Goal: Check status: Check status

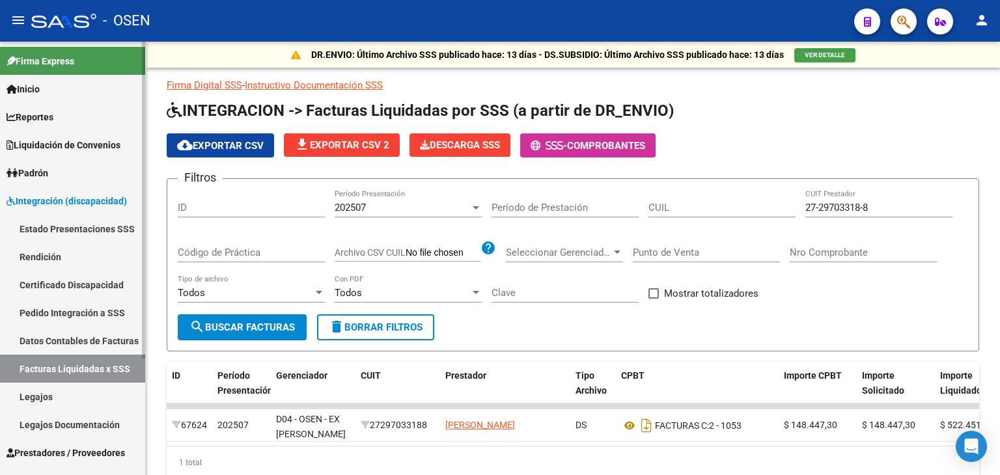
scroll to position [54, 0]
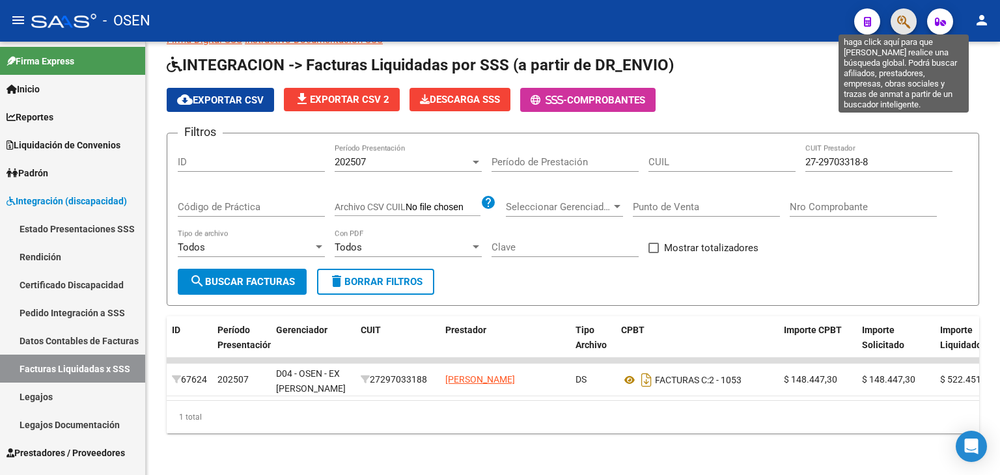
click at [902, 24] on icon "button" at bounding box center [903, 21] width 13 height 15
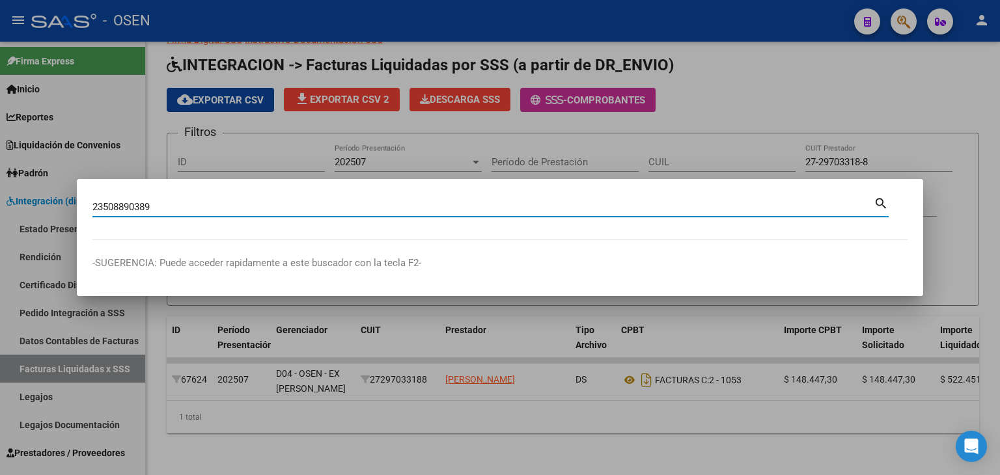
type input "23508890389"
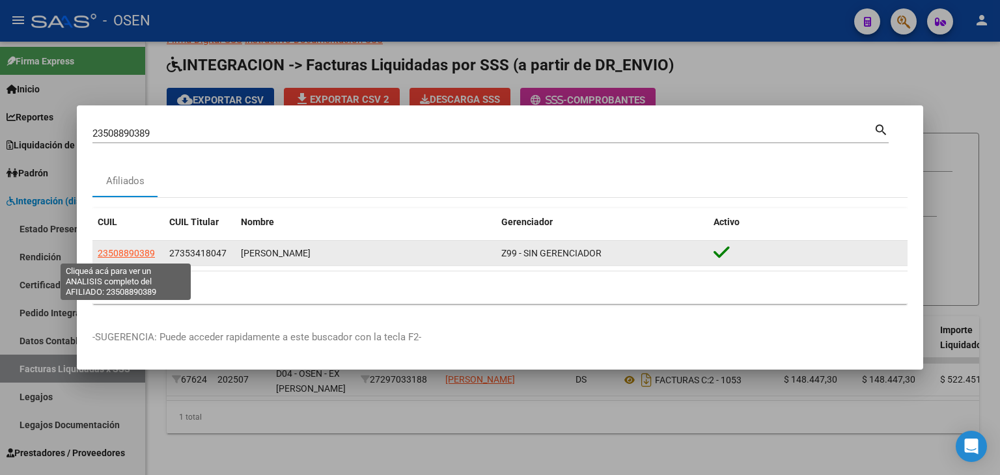
click at [141, 251] on span "23508890389" at bounding box center [126, 253] width 57 height 10
type textarea "23508890389"
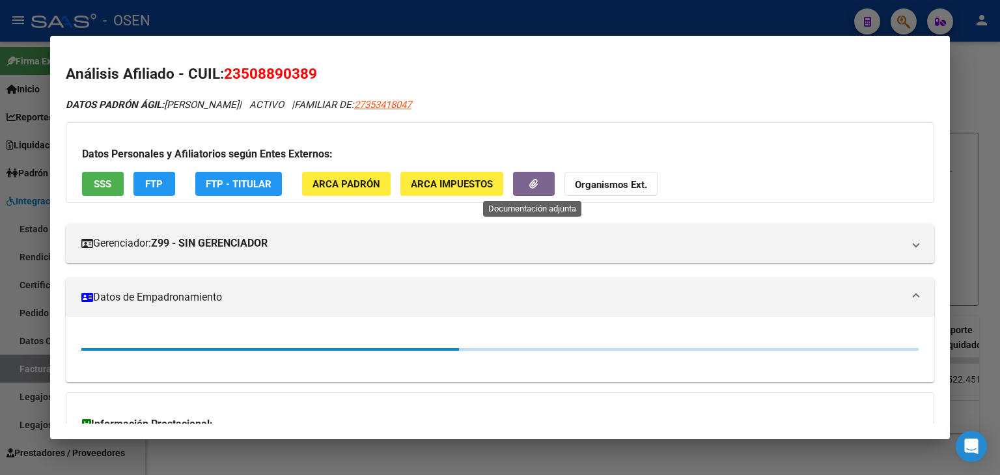
click at [537, 179] on icon "button" at bounding box center [533, 184] width 8 height 10
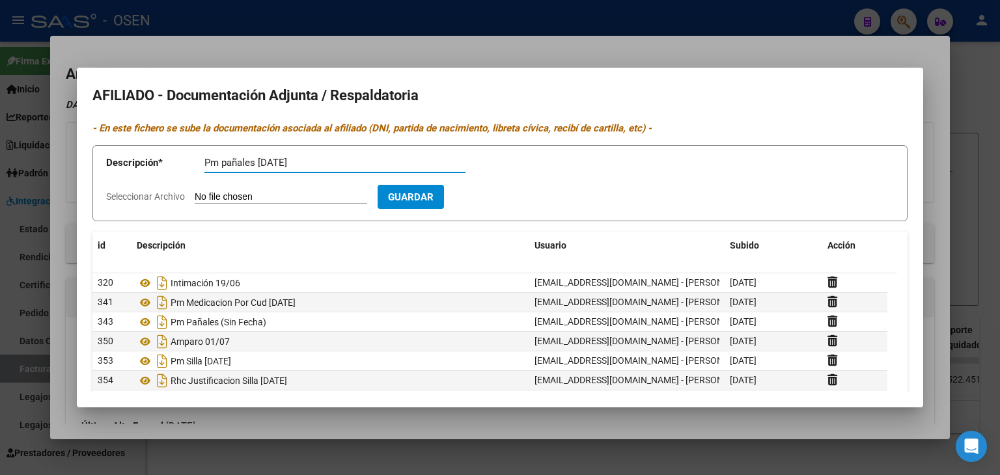
type input "Pm pañales [DATE]"
click at [195, 191] on input "Seleccionar Archivo" at bounding box center [281, 197] width 173 height 12
type input "C:\fakepath\Pañales Septiembre .pdf"
click at [509, 201] on span "Guardar" at bounding box center [487, 197] width 46 height 12
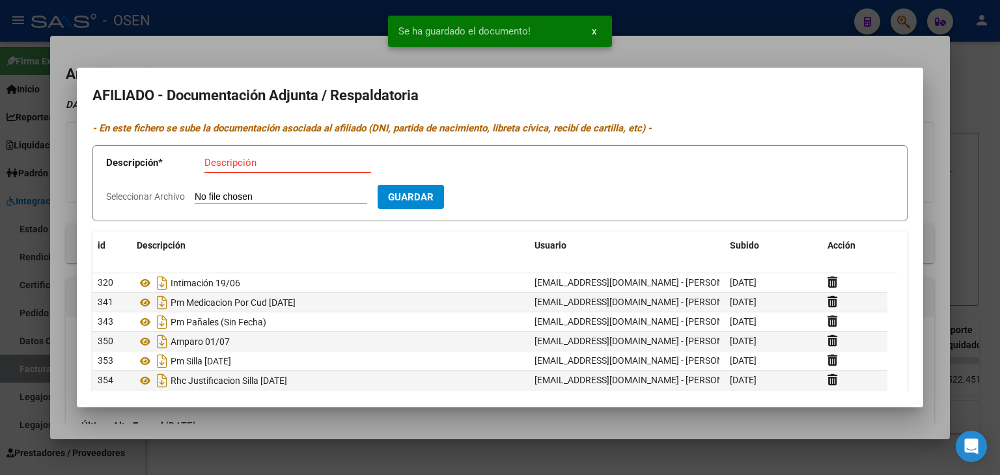
click at [294, 160] on input "Descripción" at bounding box center [287, 163] width 167 height 12
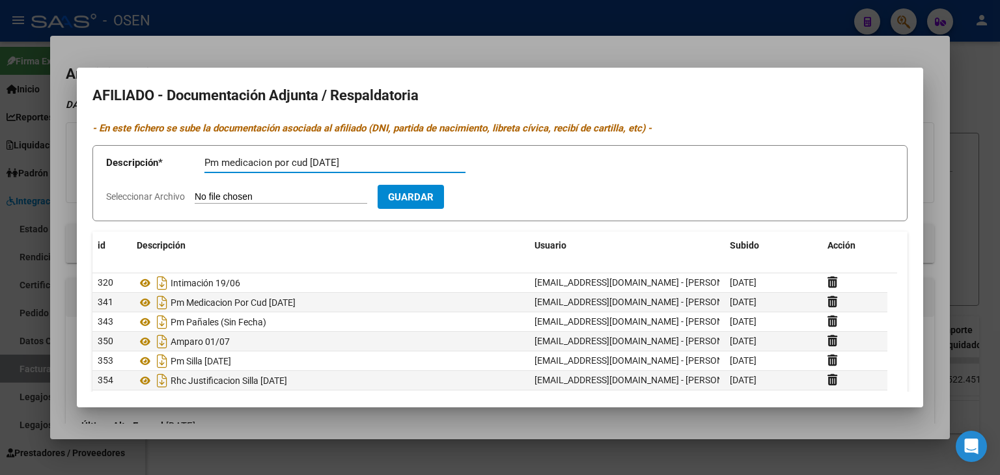
type input "Pm medicacion por cud [DATE]"
click at [195, 191] on input "Seleccionar Archivo" at bounding box center [281, 197] width 173 height 12
type input "C:\fakepath\Medicación [PERSON_NAME] .pdf"
click at [509, 194] on span "Guardar" at bounding box center [487, 197] width 46 height 12
click at [396, 25] on div at bounding box center [500, 237] width 1000 height 475
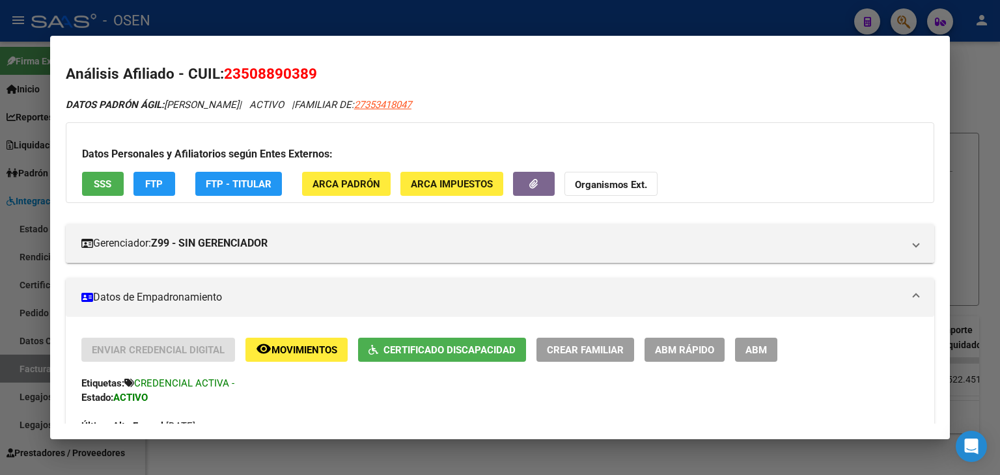
click at [401, 10] on div at bounding box center [500, 237] width 1000 height 475
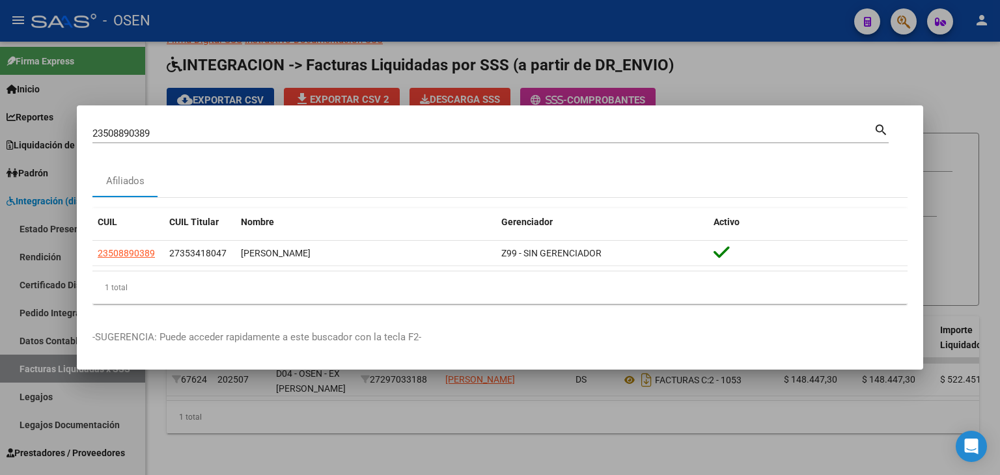
click at [399, 14] on div at bounding box center [500, 237] width 1000 height 475
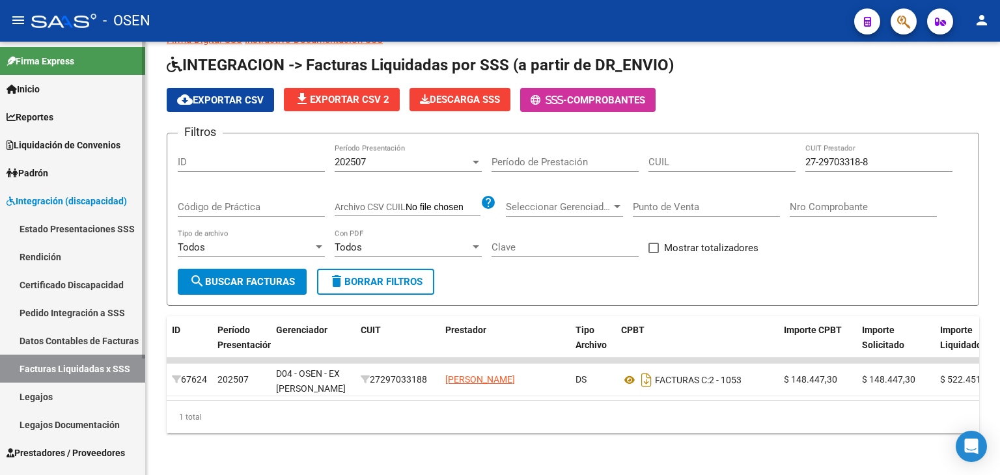
click at [74, 195] on span "Integración (discapacidad)" at bounding box center [67, 201] width 120 height 14
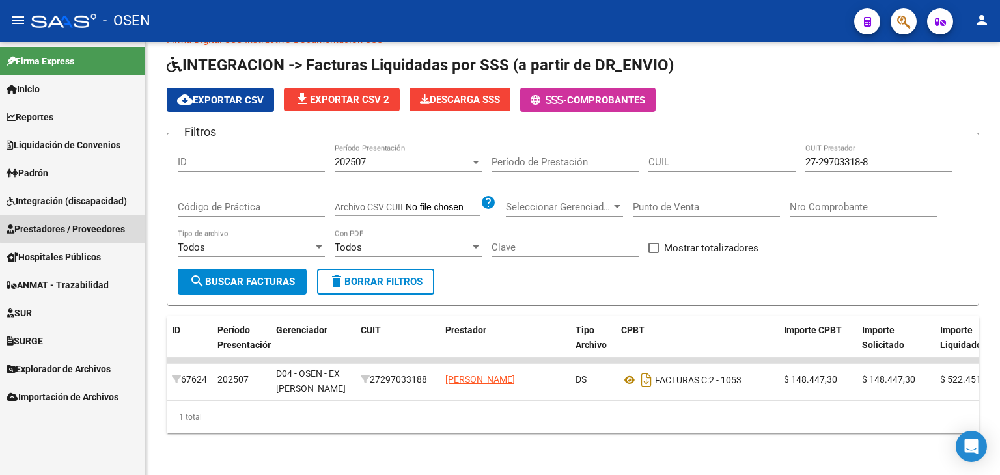
click at [77, 229] on span "Prestadores / Proveedores" at bounding box center [66, 229] width 119 height 14
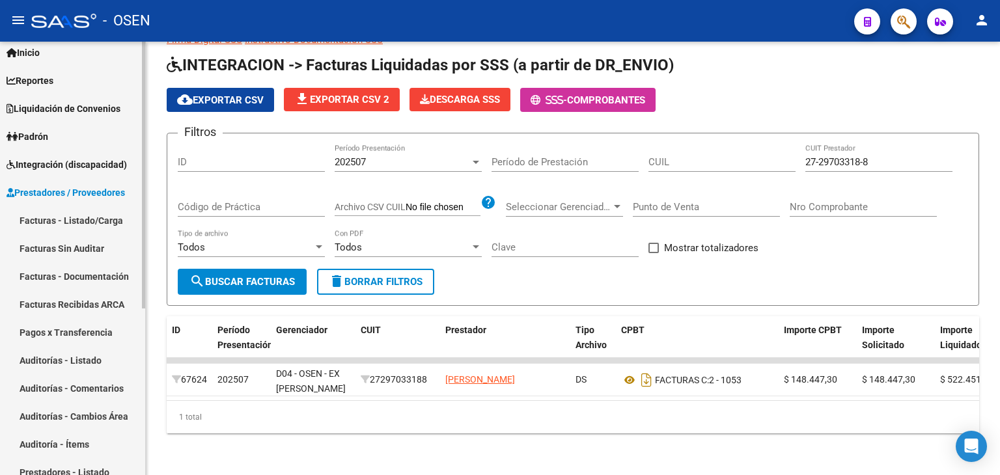
scroll to position [130, 0]
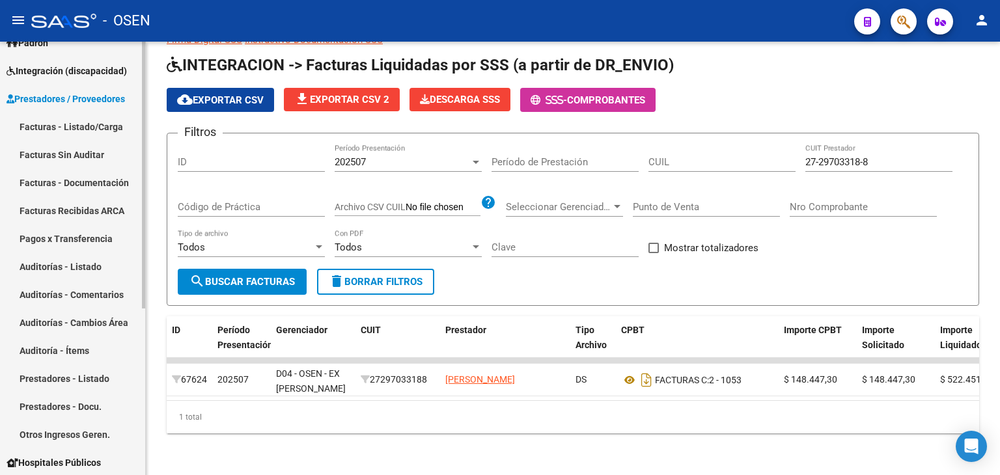
click at [79, 378] on link "Prestadores - Listado" at bounding box center [72, 379] width 145 height 28
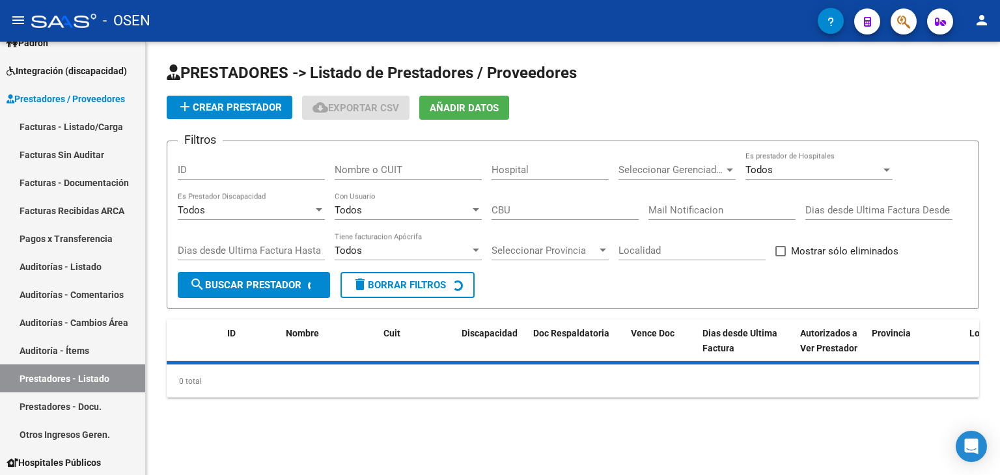
click at [417, 173] on input "Nombre o CUIT" at bounding box center [408, 170] width 147 height 12
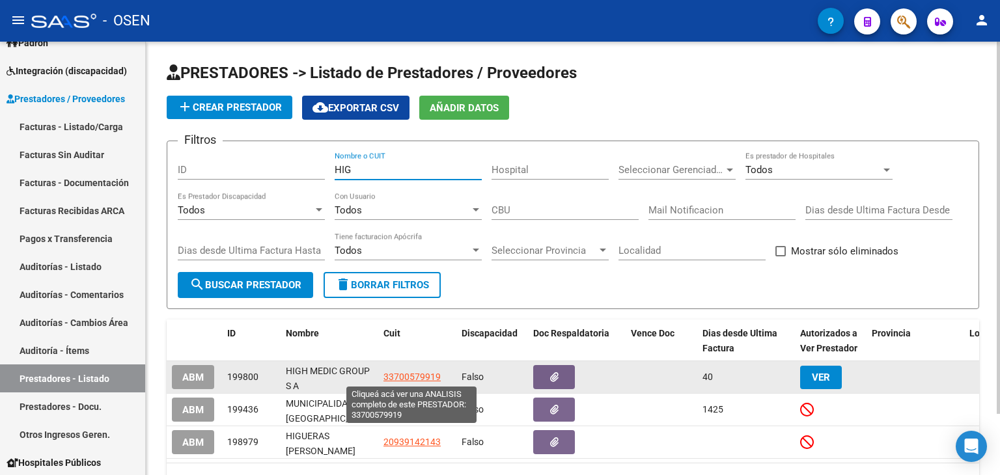
type input "HIG"
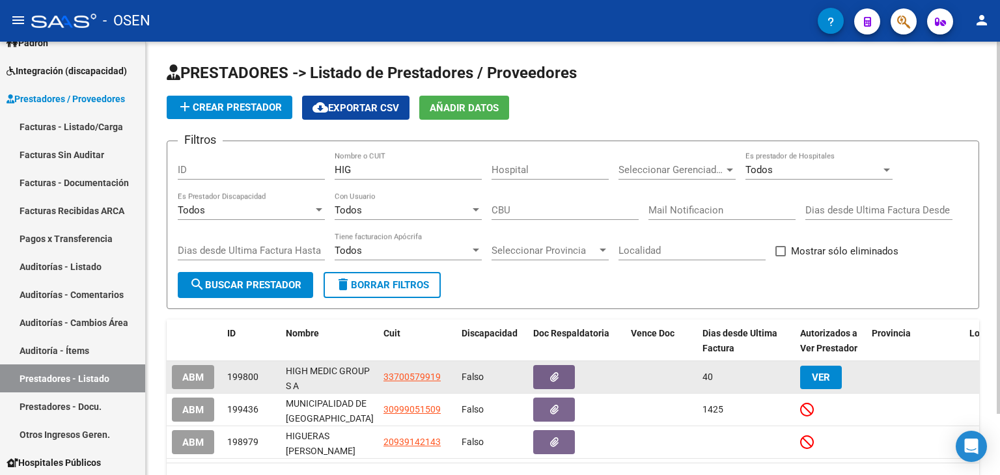
drag, startPoint x: 383, startPoint y: 378, endPoint x: 444, endPoint y: 380, distance: 61.2
click at [444, 380] on datatable-body-cell "33700579919" at bounding box center [417, 377] width 78 height 32
drag, startPoint x: 285, startPoint y: 371, endPoint x: 444, endPoint y: 384, distance: 159.4
click at [444, 384] on div "ABM 199800 HIGH MEDIC GROUP S A 33700579919 Falso 40 VER 01/01/0001" at bounding box center [650, 377] width 967 height 33
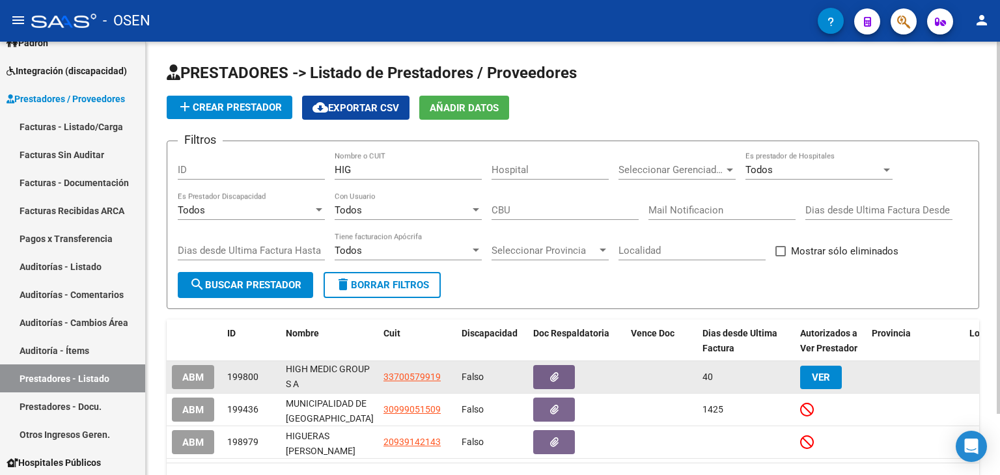
copy div "HIGH MEDIC GROUP S A 33700579919"
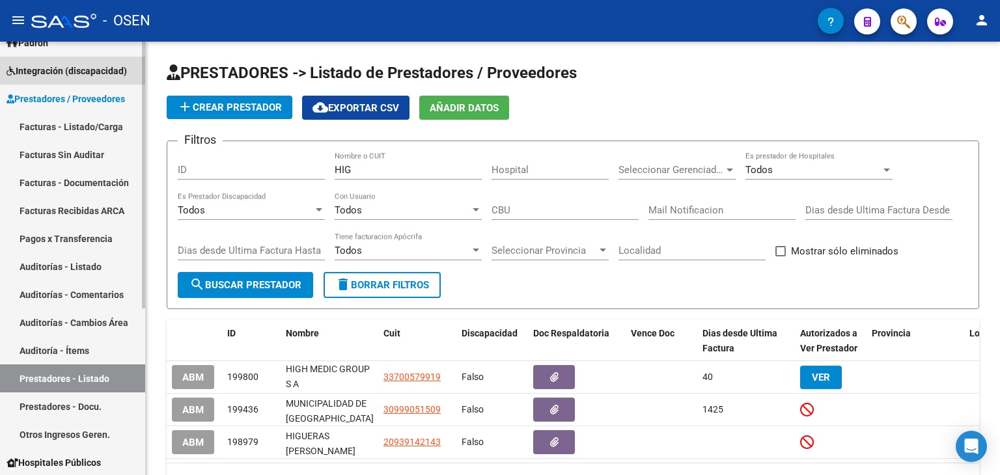
click at [59, 74] on span "Integración (discapacidad)" at bounding box center [67, 71] width 120 height 14
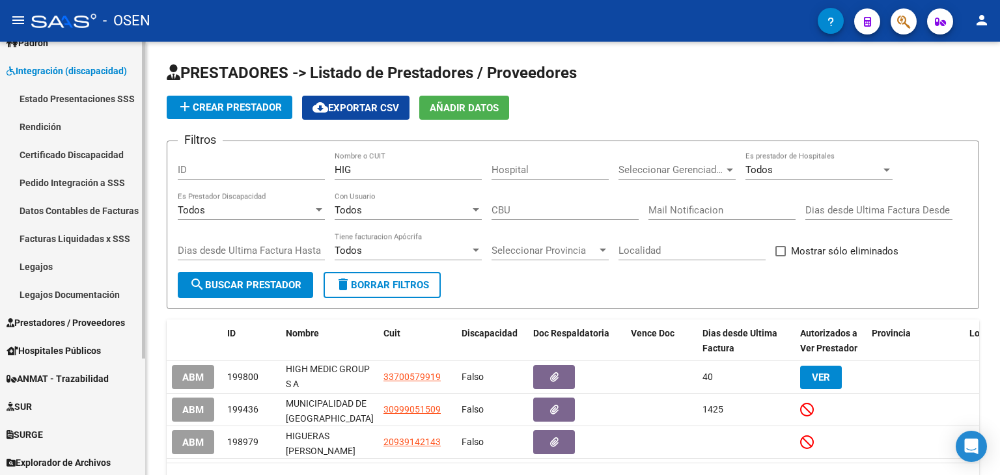
click at [42, 260] on link "Legajos" at bounding box center [72, 267] width 145 height 28
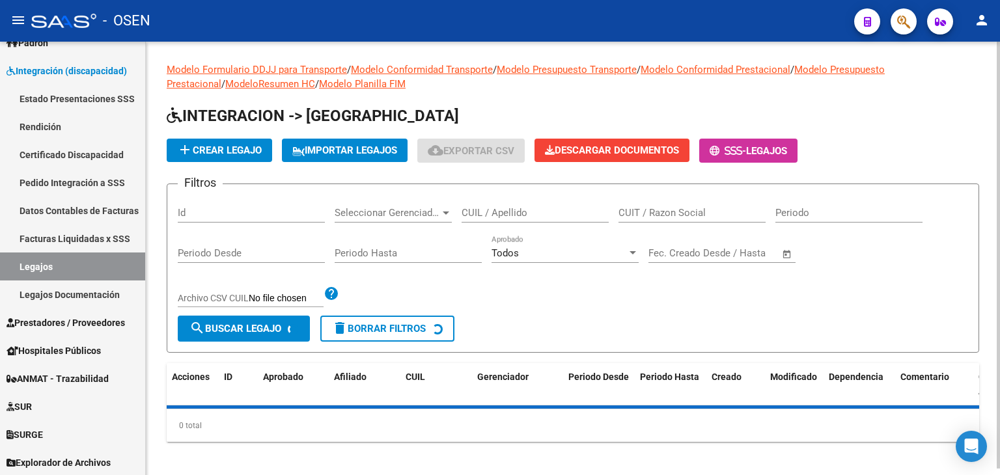
click at [220, 212] on input "Id" at bounding box center [251, 213] width 147 height 12
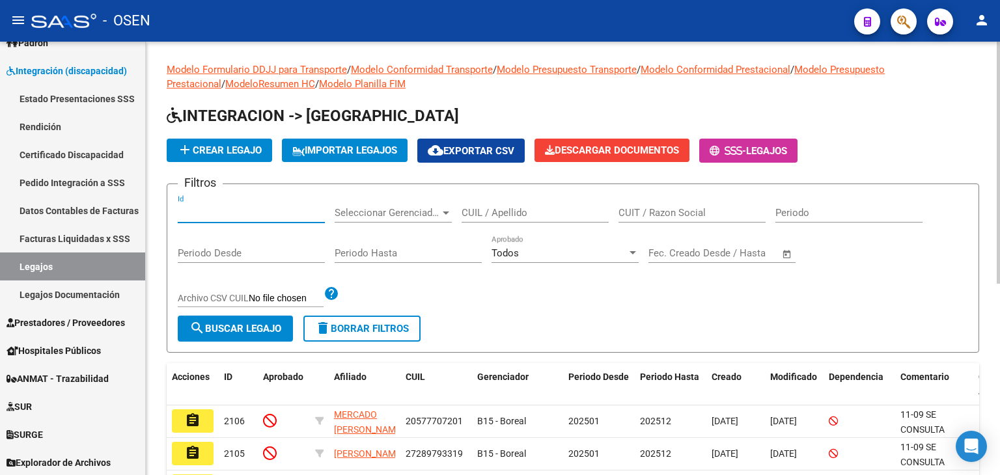
paste input "2054"
type input "2054"
click at [247, 331] on span "search Buscar Legajo" at bounding box center [236, 329] width 92 height 12
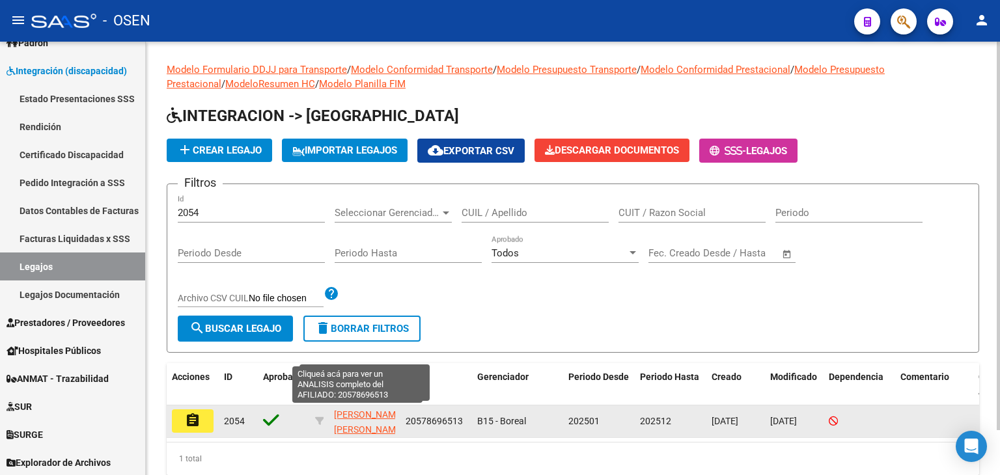
click at [341, 415] on span "[PERSON_NAME] [PERSON_NAME]" at bounding box center [369, 422] width 70 height 25
type textarea "20578696513"
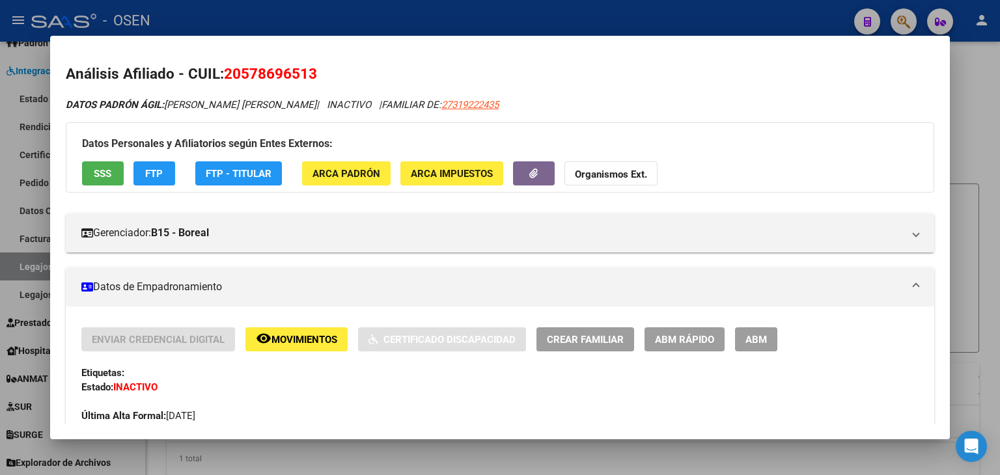
click at [113, 167] on button "SSS" at bounding box center [103, 173] width 42 height 24
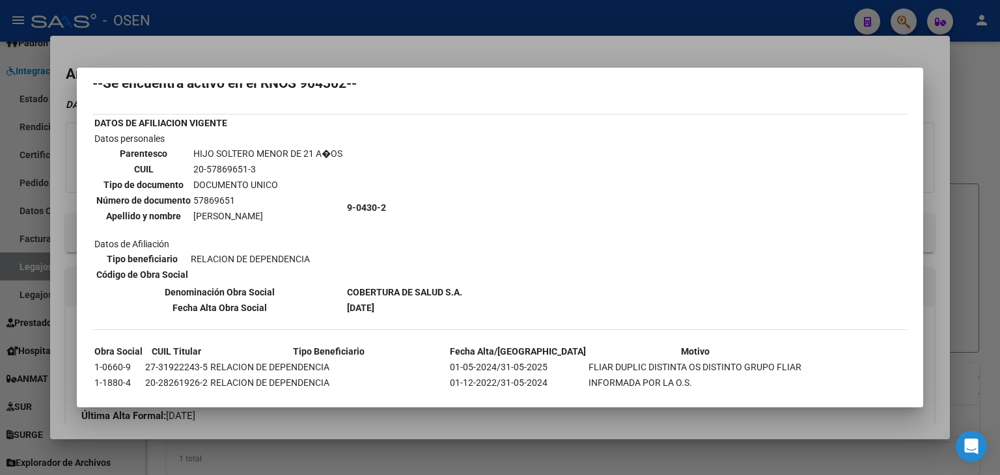
scroll to position [65, 0]
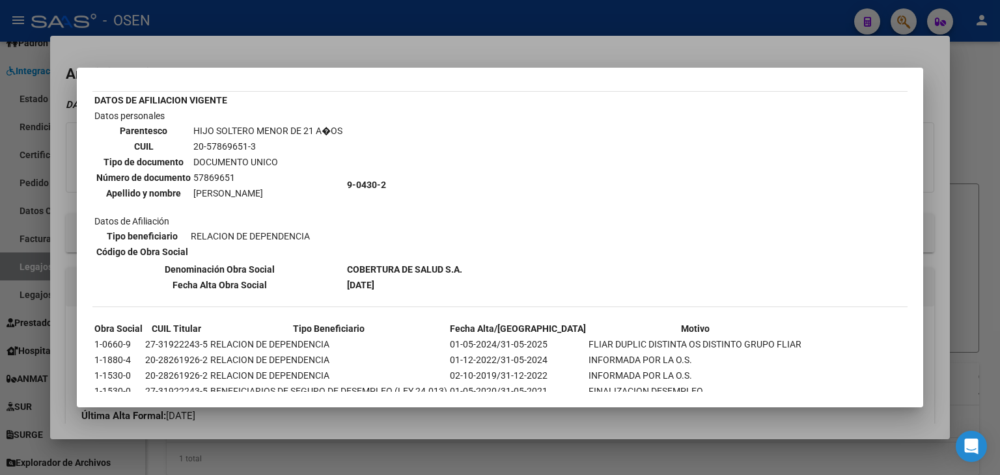
click at [311, 21] on div at bounding box center [500, 237] width 1000 height 475
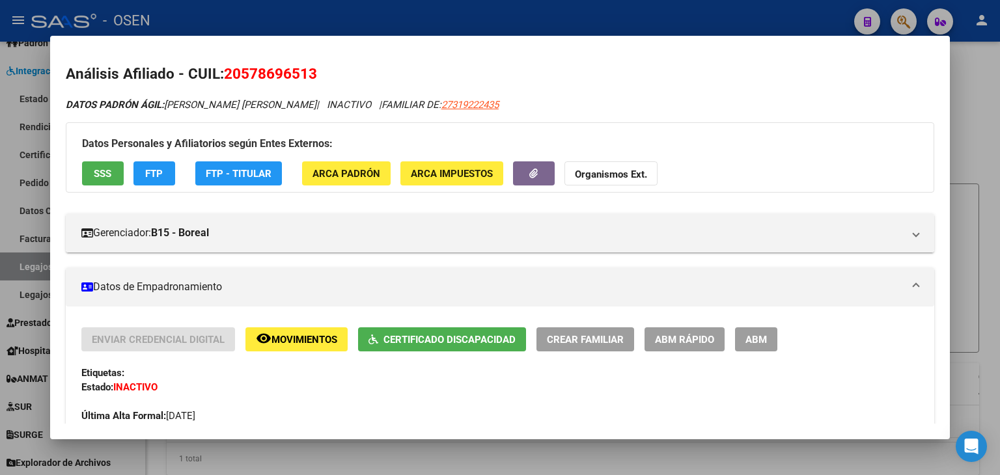
click at [311, 21] on div at bounding box center [500, 237] width 1000 height 475
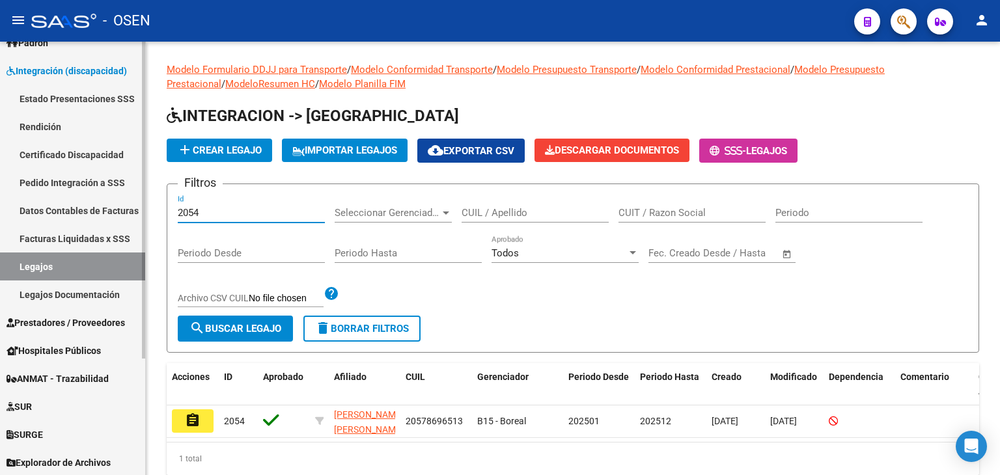
drag, startPoint x: 205, startPoint y: 212, endPoint x: 88, endPoint y: 212, distance: 117.2
click at [92, 210] on mat-sidenav-container "Firma Express Inicio Calendario SSS Instructivos Contacto OS Reportes SUR Exped…" at bounding box center [500, 259] width 1000 height 434
paste input "2034"
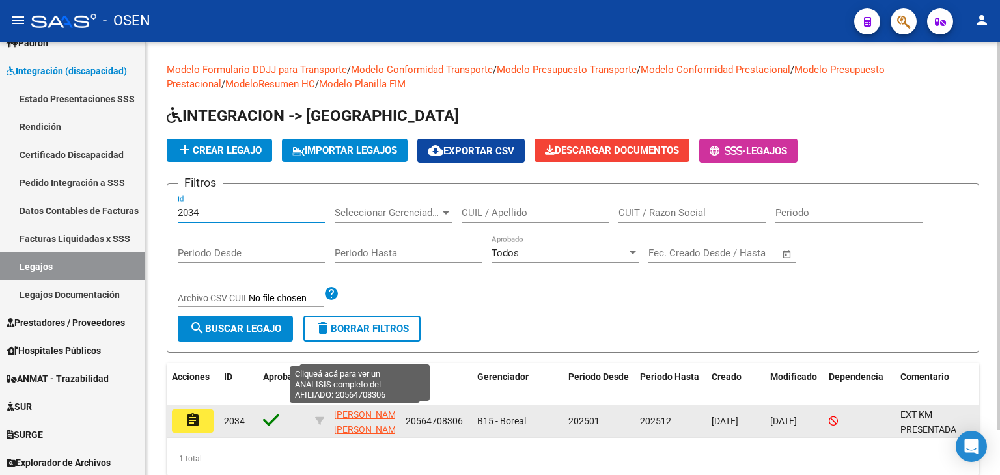
type input "2034"
click at [348, 415] on span "[PERSON_NAME] [PERSON_NAME]" at bounding box center [369, 422] width 70 height 25
type textarea "20564708306"
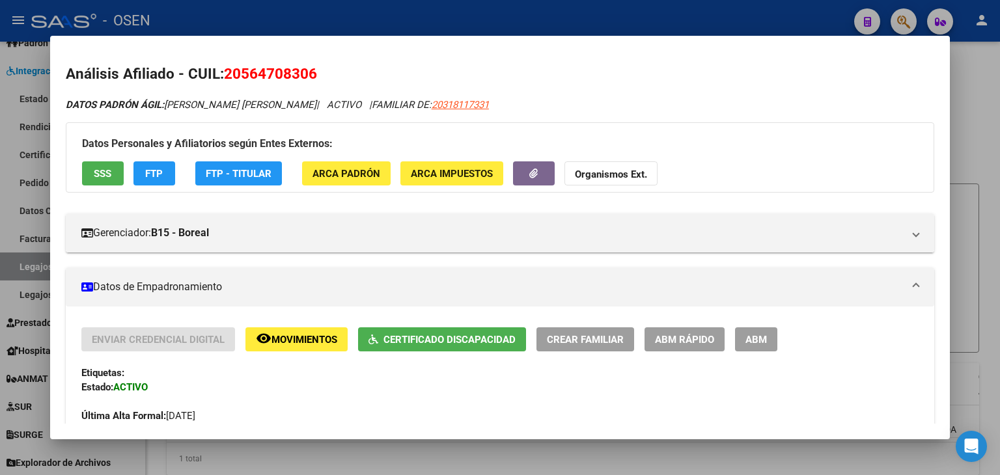
click at [104, 171] on span "SSS" at bounding box center [103, 174] width 18 height 12
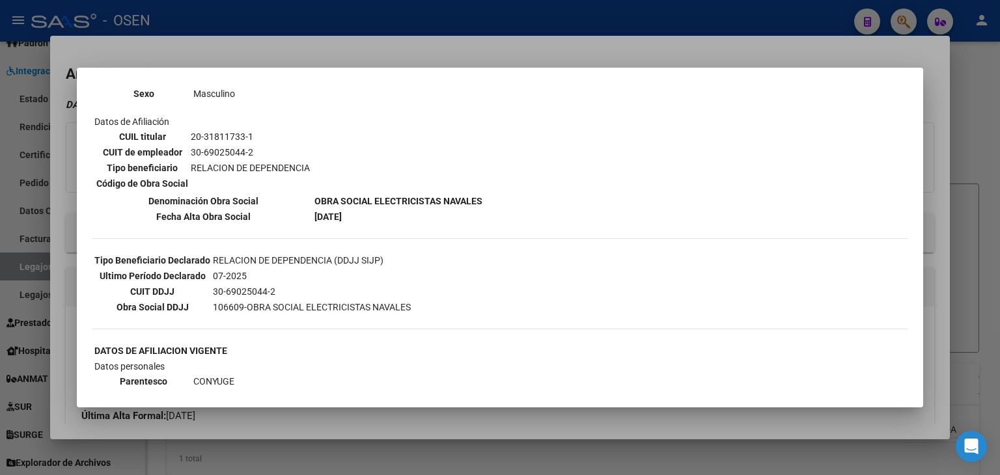
scroll to position [195, 0]
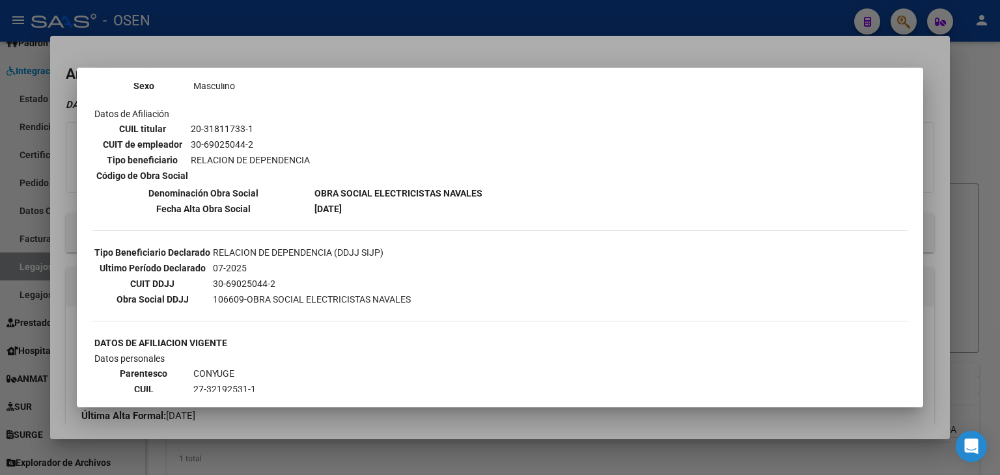
click at [332, 18] on div at bounding box center [500, 237] width 1000 height 475
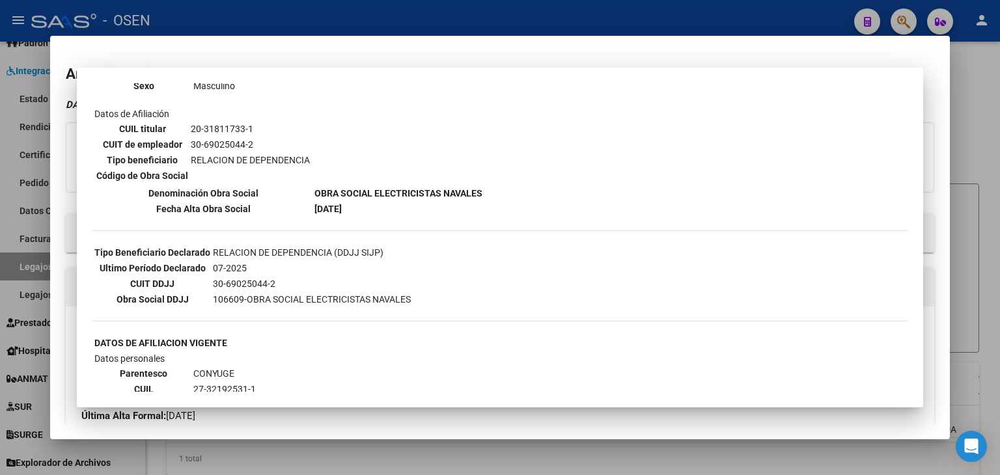
click at [332, 18] on div at bounding box center [500, 237] width 1000 height 475
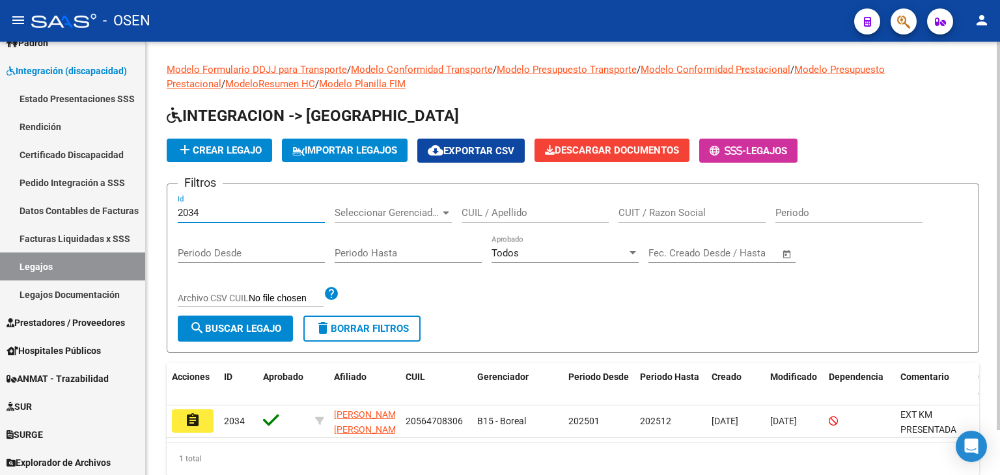
drag, startPoint x: 212, startPoint y: 208, endPoint x: 175, endPoint y: 184, distance: 43.7
click at [148, 206] on div "Modelo Formulario DDJJ para Transporte / Modelo Conformidad Transporte / Modelo…" at bounding box center [573, 279] width 854 height 475
paste input "2005"
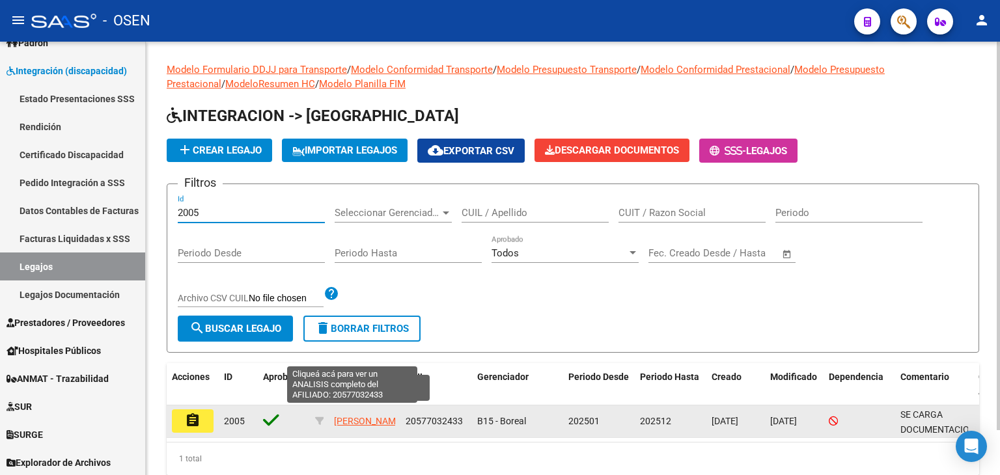
type input "2005"
click at [350, 416] on span "[PERSON_NAME]" at bounding box center [369, 421] width 70 height 10
type textarea "20577032433"
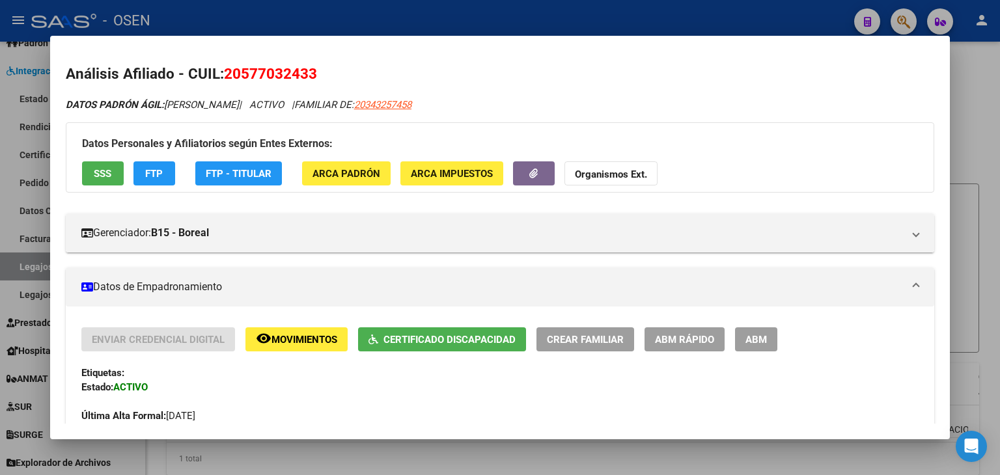
click at [101, 174] on span "SSS" at bounding box center [103, 174] width 18 height 12
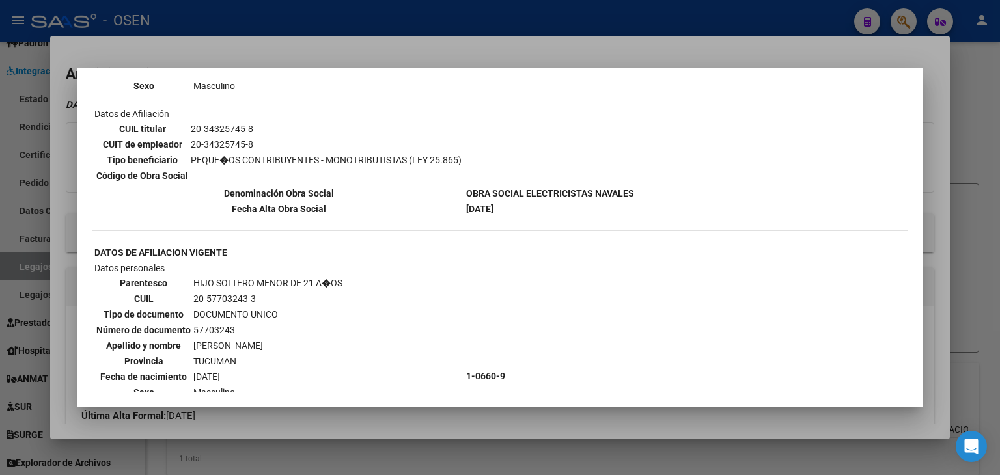
click at [267, 25] on div at bounding box center [500, 237] width 1000 height 475
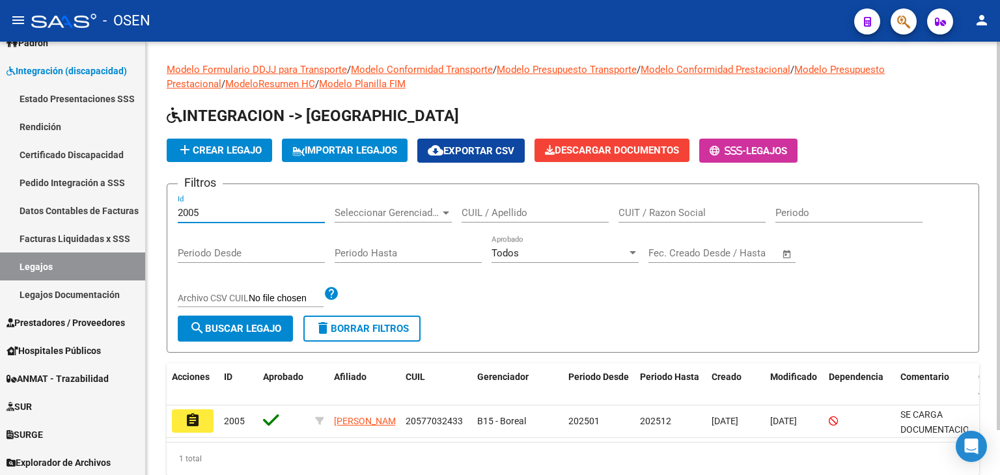
drag, startPoint x: 214, startPoint y: 209, endPoint x: 222, endPoint y: 181, distance: 29.3
click at [171, 210] on form "Filtros 2005 Id Seleccionar Gerenciador Seleccionar Gerenciador CUIL / Apellido…" at bounding box center [573, 268] width 813 height 169
paste input "1950"
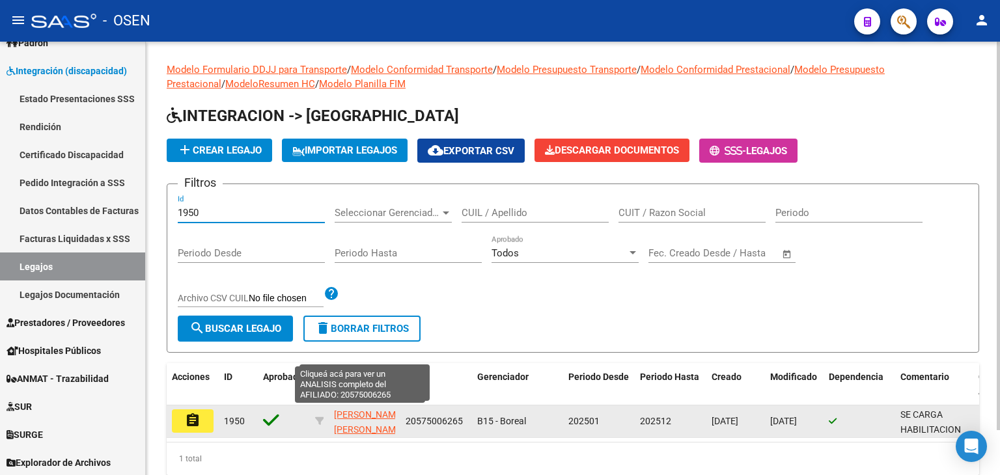
type input "1950"
click at [356, 417] on span "[PERSON_NAME] [PERSON_NAME]" at bounding box center [369, 422] width 70 height 25
type textarea "20575006265"
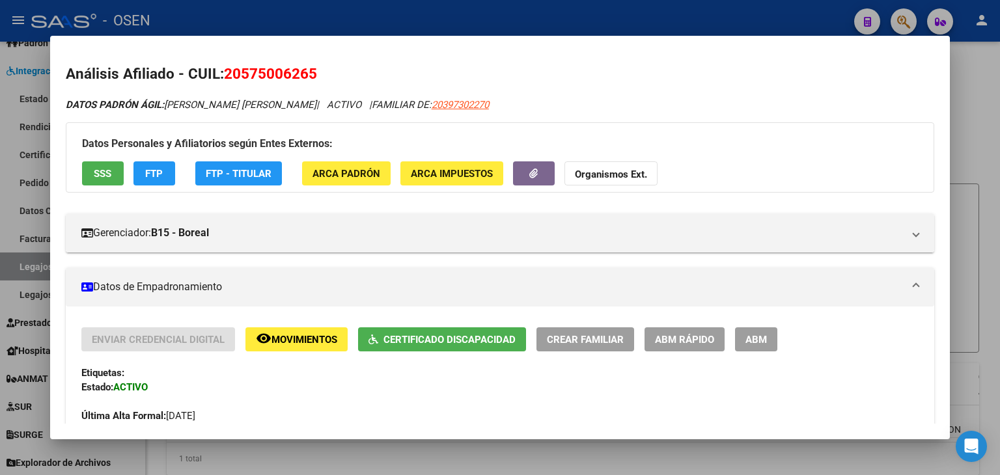
click at [112, 175] on button "SSS" at bounding box center [103, 173] width 42 height 24
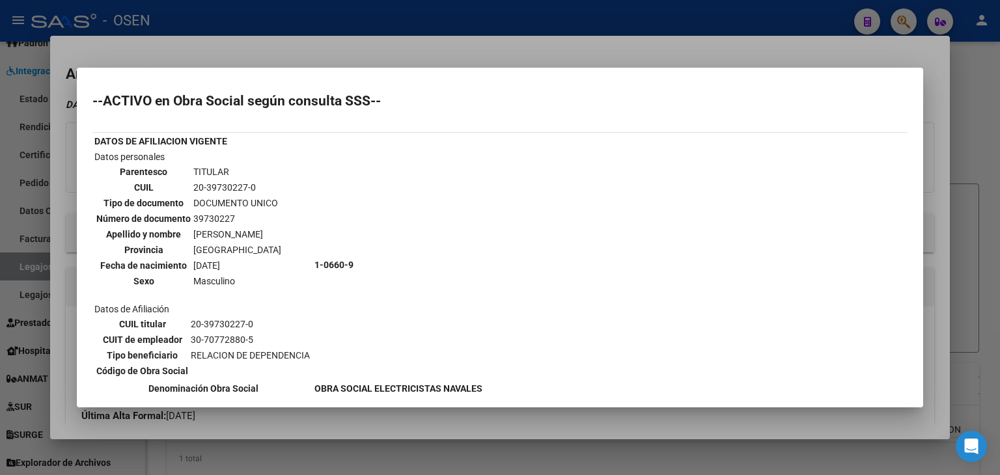
click at [202, 11] on div at bounding box center [500, 237] width 1000 height 475
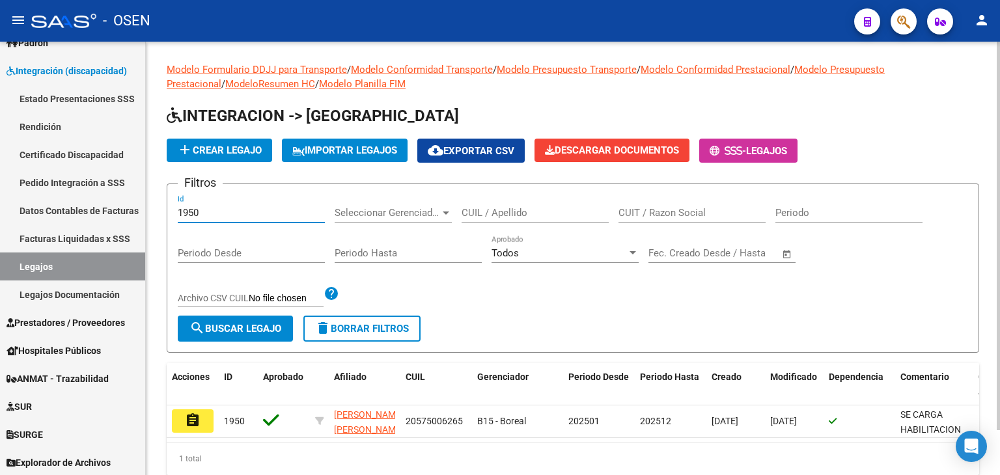
drag, startPoint x: 212, startPoint y: 217, endPoint x: 174, endPoint y: 216, distance: 37.8
click at [174, 216] on form "Filtros 1950 Id Seleccionar Gerenciador Seleccionar Gerenciador CUIL / Apellido…" at bounding box center [573, 268] width 813 height 169
paste input "2082"
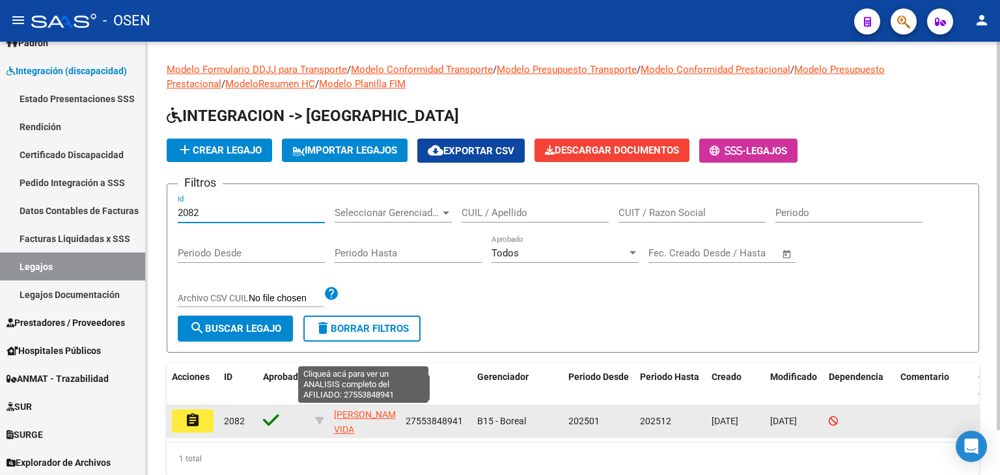
type input "2082"
click at [352, 413] on span "[PERSON_NAME] VIDA" at bounding box center [369, 422] width 70 height 25
type textarea "27553848941"
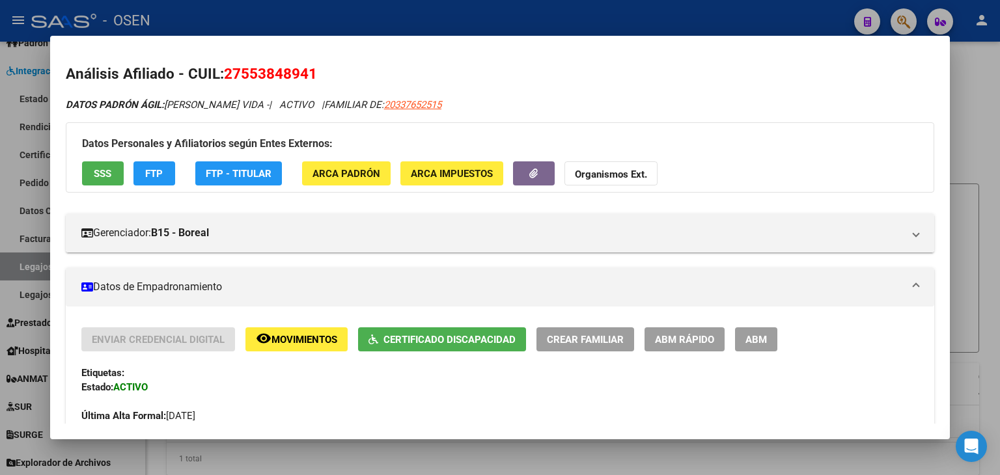
click at [286, 8] on div at bounding box center [500, 237] width 1000 height 475
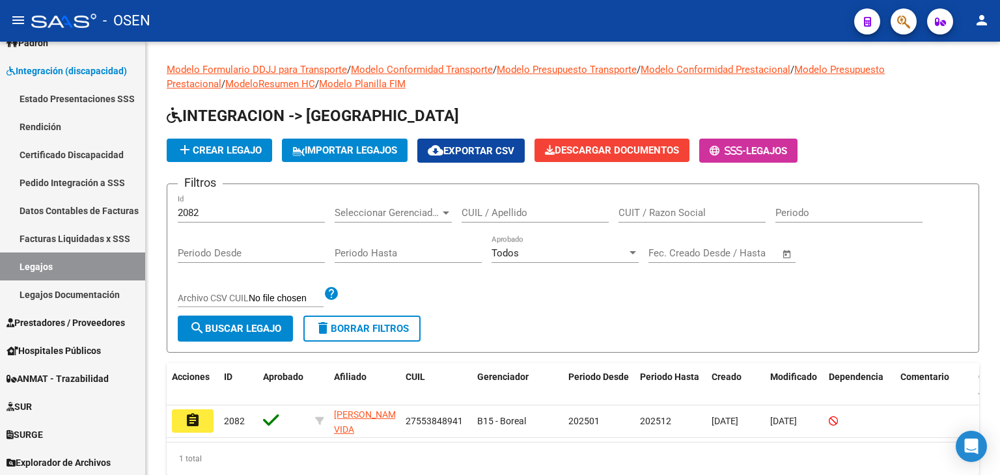
click at [286, 8] on div "- OSEN" at bounding box center [437, 21] width 813 height 29
drag, startPoint x: 210, startPoint y: 209, endPoint x: 171, endPoint y: 198, distance: 41.2
click at [152, 208] on div "Modelo Formulario DDJJ para Transporte / Modelo Conformidad Transporte / Modelo…" at bounding box center [573, 279] width 854 height 475
paste input "2057"
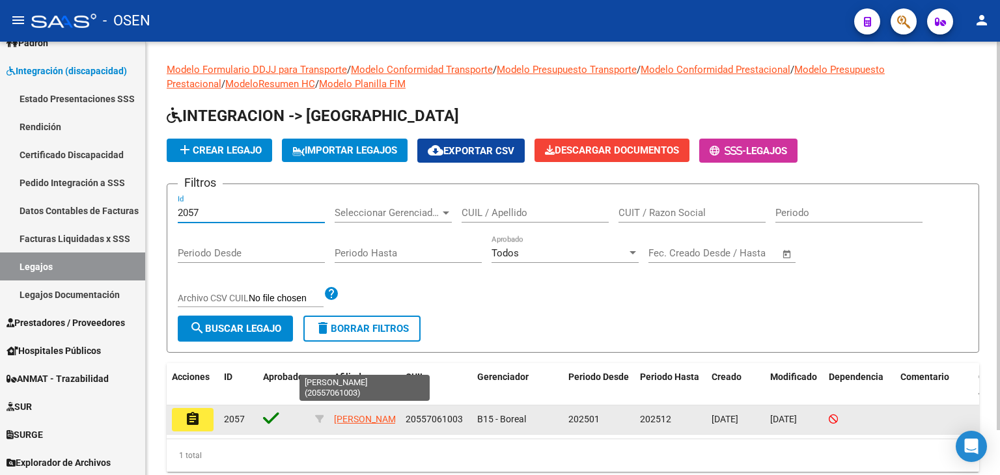
type input "2057"
click at [348, 420] on app-link-go-to "[PERSON_NAME]" at bounding box center [369, 419] width 70 height 15
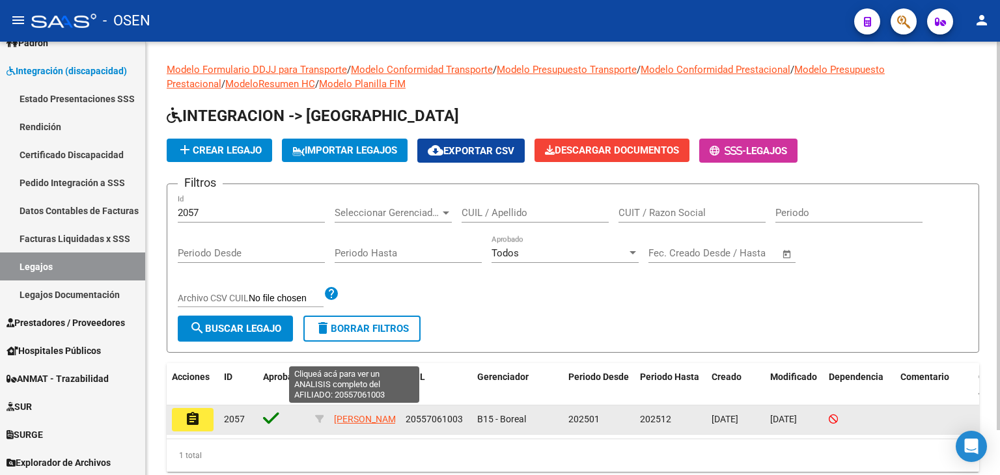
click at [347, 414] on span "[PERSON_NAME]" at bounding box center [369, 419] width 70 height 10
type textarea "20557061003"
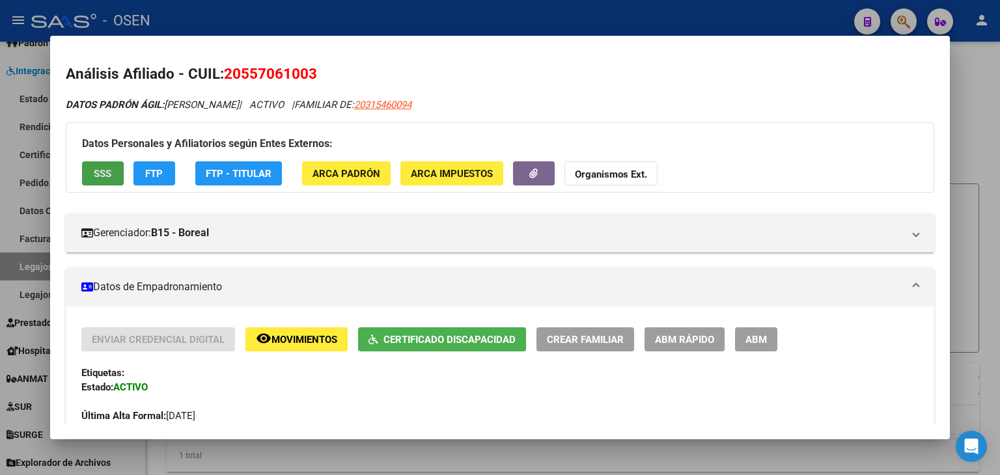
click at [112, 183] on button "SSS" at bounding box center [103, 173] width 42 height 24
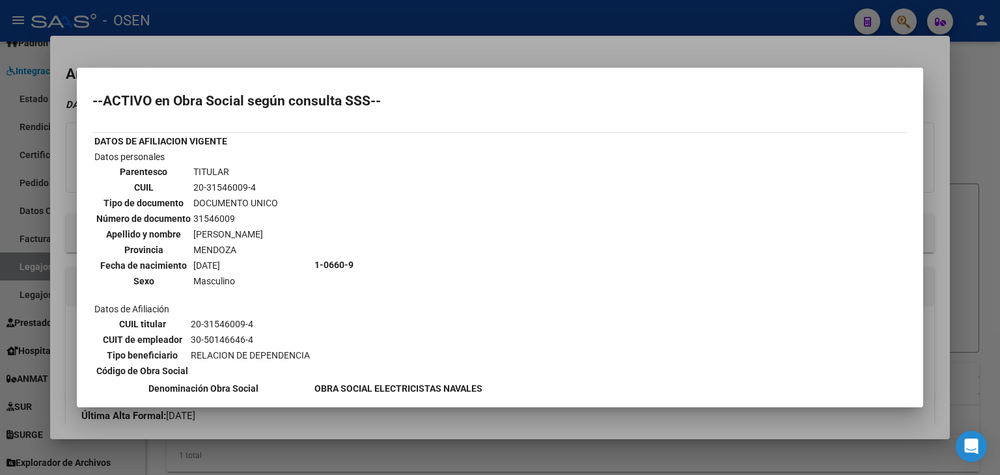
click at [315, 15] on div at bounding box center [500, 237] width 1000 height 475
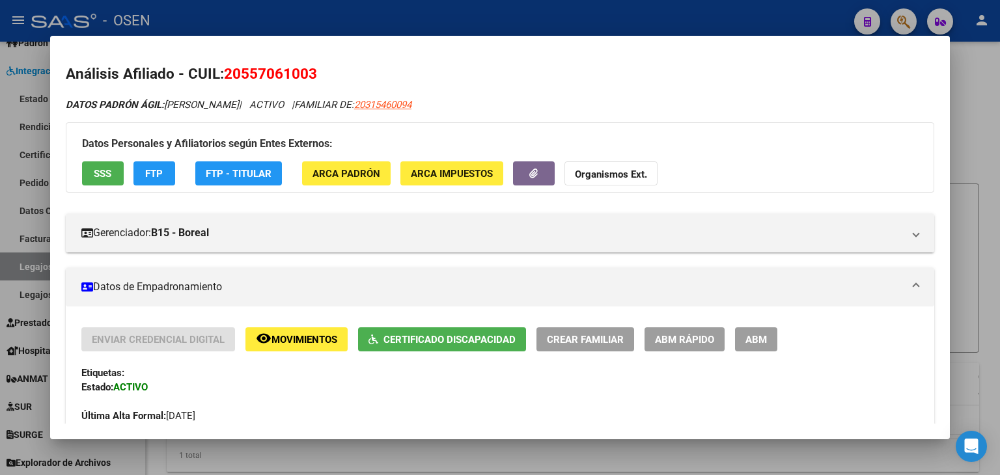
click at [315, 15] on div at bounding box center [500, 237] width 1000 height 475
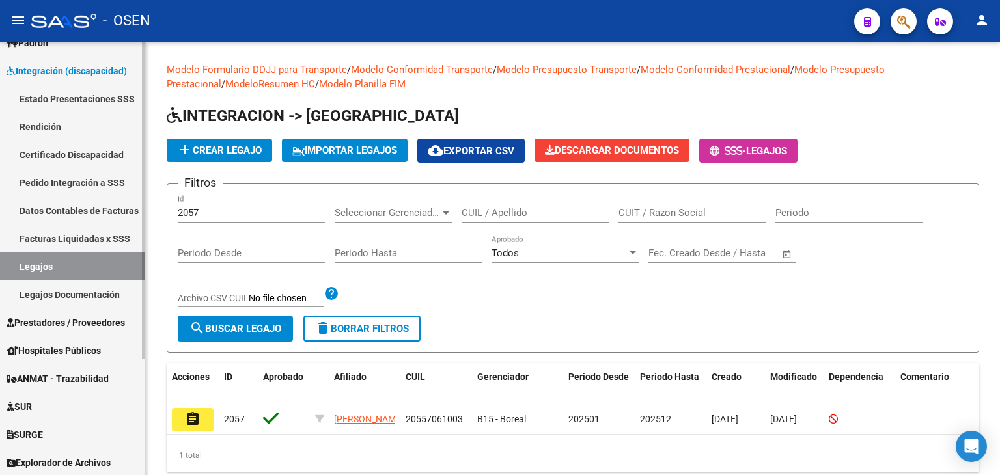
drag, startPoint x: 205, startPoint y: 208, endPoint x: 130, endPoint y: 207, distance: 74.9
click at [130, 207] on mat-sidenav-container "Firma Express Inicio Calendario SSS Instructivos Contacto OS Reportes SUR Exped…" at bounding box center [500, 259] width 1000 height 434
paste input "2052"
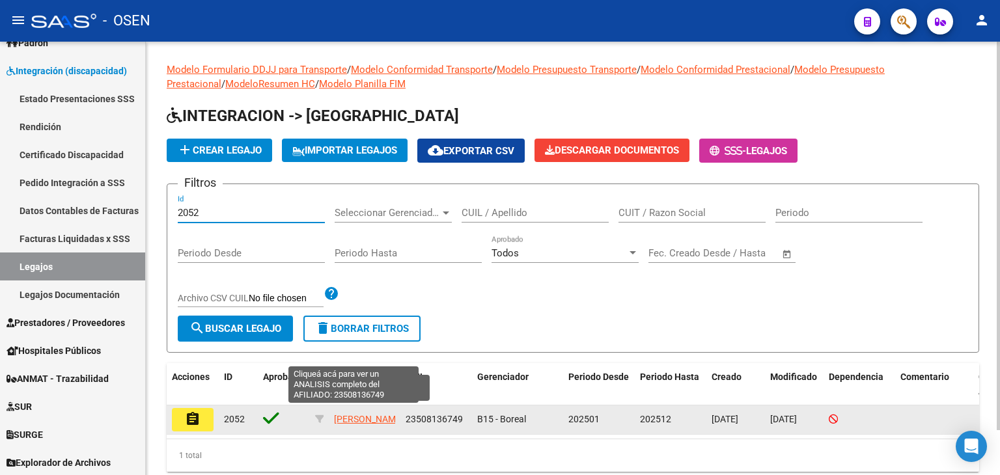
type input "2052"
click at [339, 414] on span "[PERSON_NAME]" at bounding box center [369, 419] width 70 height 10
type textarea "23508136749"
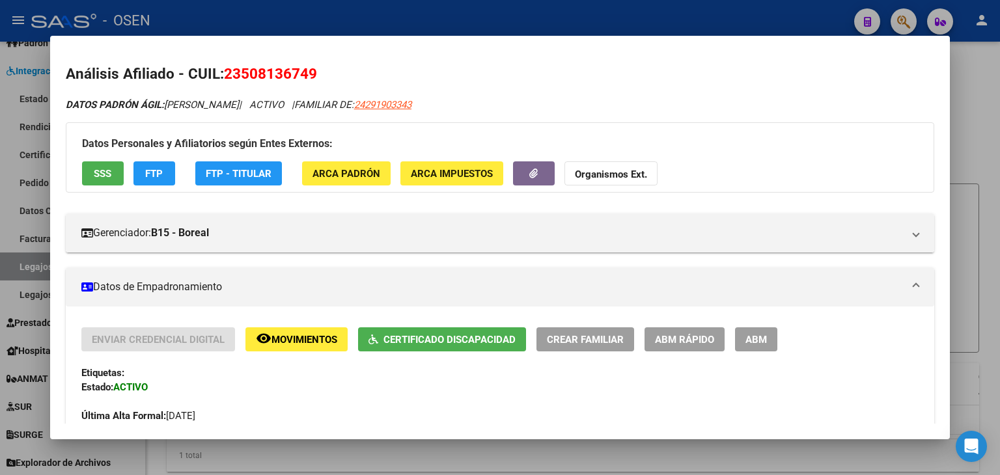
click at [345, 7] on div at bounding box center [500, 237] width 1000 height 475
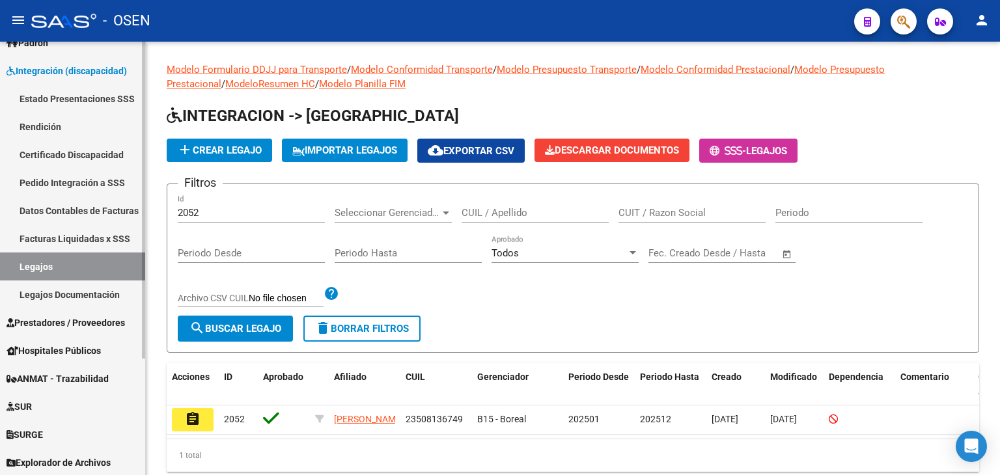
drag, startPoint x: 204, startPoint y: 214, endPoint x: 105, endPoint y: 214, distance: 98.3
click at [105, 214] on mat-sidenav-container "Firma Express Inicio Calendario SSS Instructivos Contacto OS Reportes SUR Exped…" at bounding box center [500, 259] width 1000 height 434
paste input "2019"
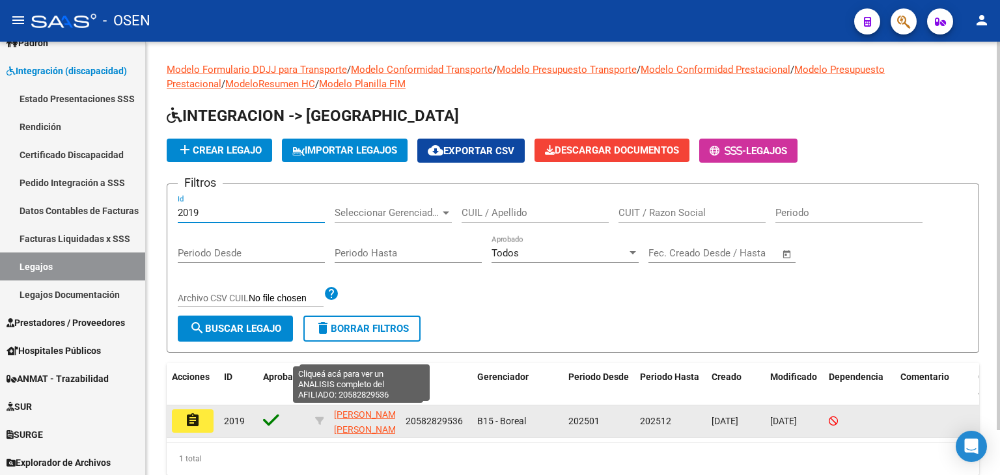
type input "2019"
click at [352, 410] on span "[PERSON_NAME] [PERSON_NAME]" at bounding box center [369, 422] width 70 height 25
type textarea "20582829536"
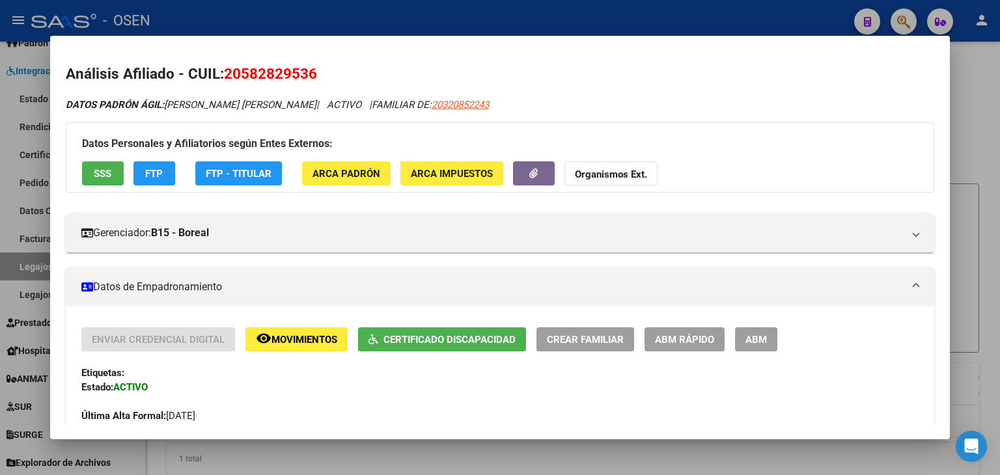
click at [97, 175] on span "SSS" at bounding box center [103, 174] width 18 height 12
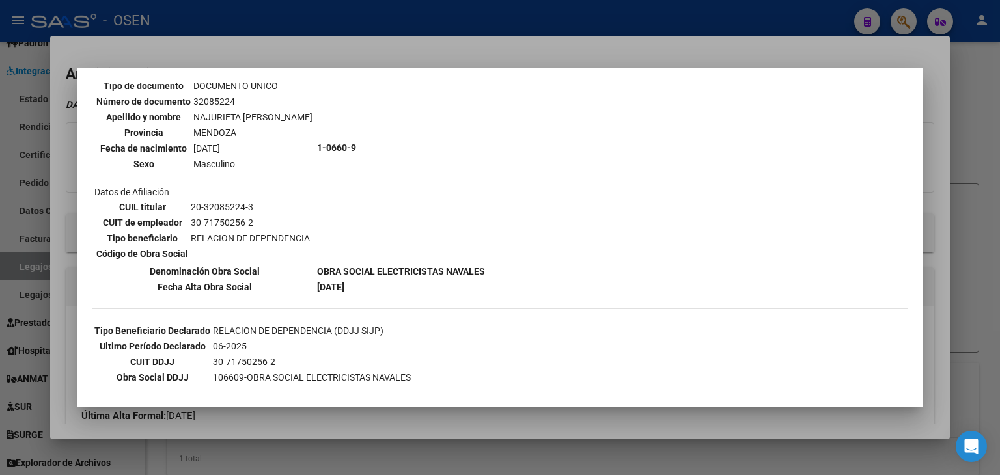
scroll to position [130, 0]
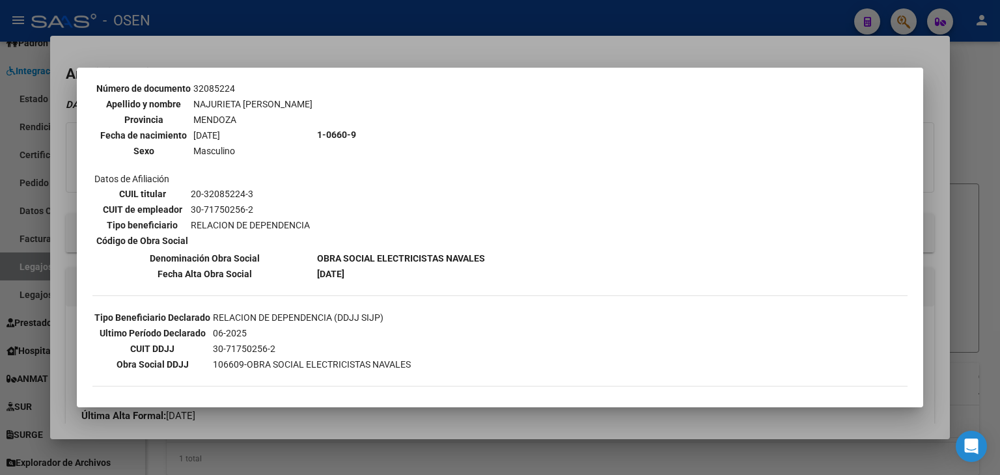
click at [330, 14] on div at bounding box center [500, 237] width 1000 height 475
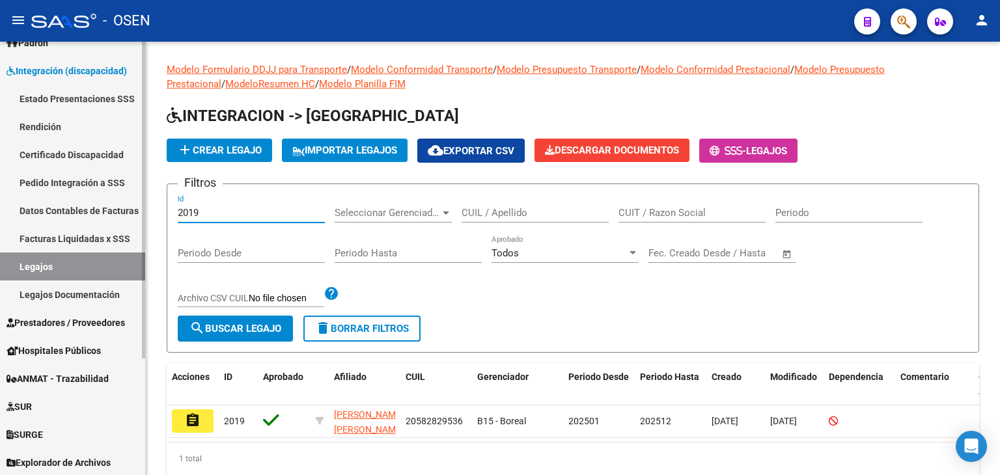
drag, startPoint x: 221, startPoint y: 207, endPoint x: 81, endPoint y: 206, distance: 140.7
click at [80, 207] on mat-sidenav-container "Firma Express Inicio Calendario SSS Instructivos Contacto OS Reportes SUR Exped…" at bounding box center [500, 259] width 1000 height 434
paste input "2012"
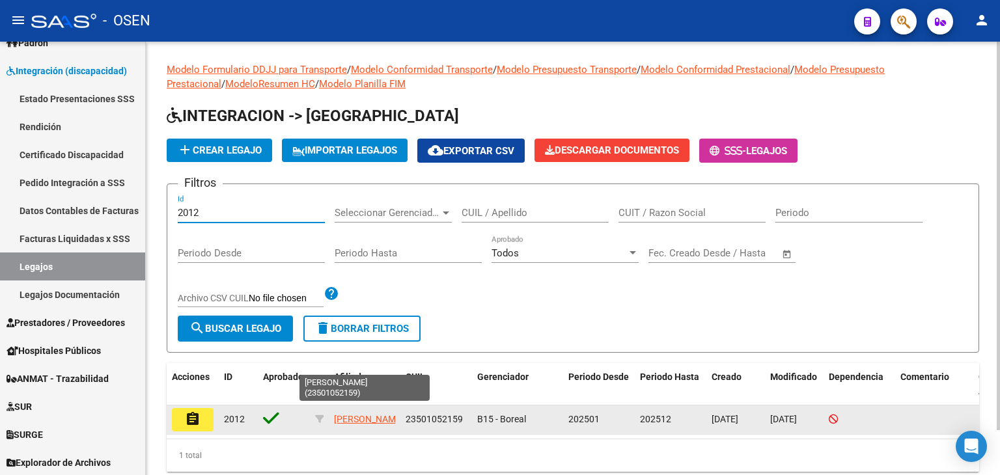
type input "2012"
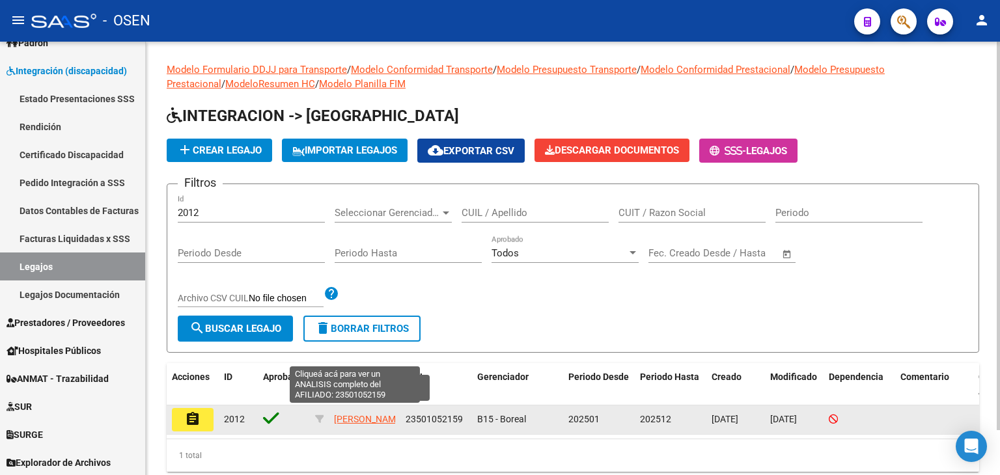
click at [350, 415] on span "[PERSON_NAME]" at bounding box center [369, 419] width 70 height 10
type textarea "23501052159"
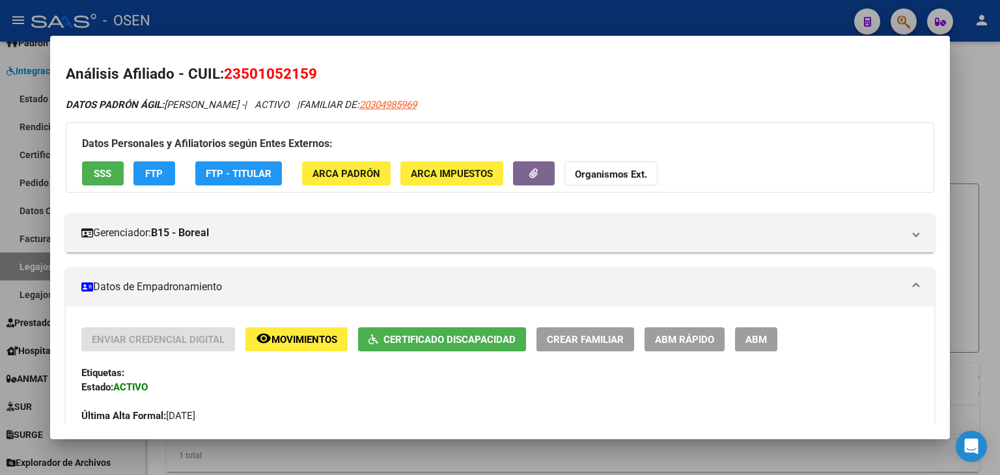
click at [106, 169] on span "SSS" at bounding box center [103, 174] width 18 height 12
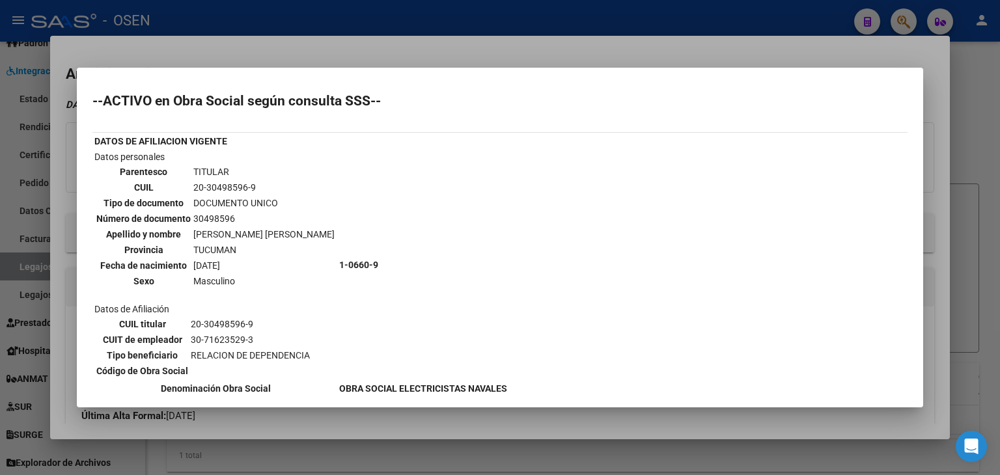
click at [331, 14] on div at bounding box center [500, 237] width 1000 height 475
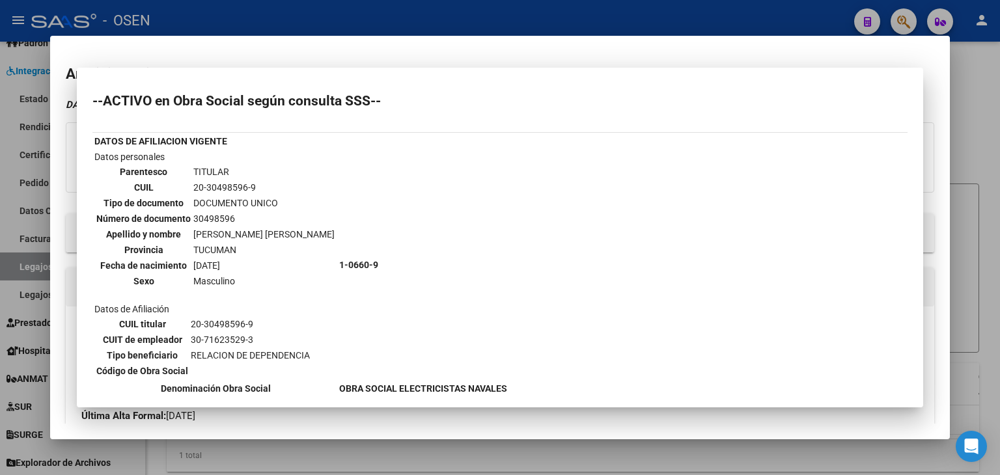
click at [331, 14] on div at bounding box center [500, 237] width 1000 height 475
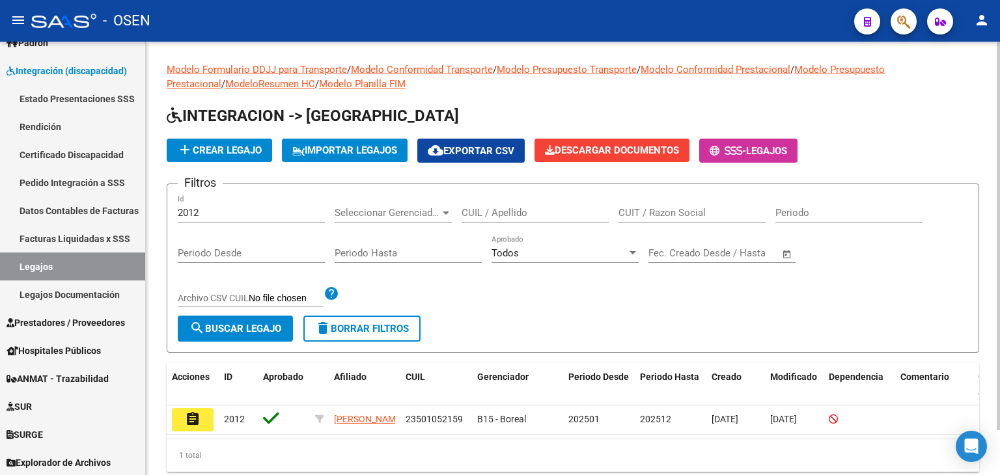
drag, startPoint x: 210, startPoint y: 208, endPoint x: 154, endPoint y: 210, distance: 56.7
click at [149, 209] on div "Modelo Formulario DDJJ para Transporte / Modelo Conformidad Transporte / Modelo…" at bounding box center [573, 278] width 854 height 472
paste input "2083"
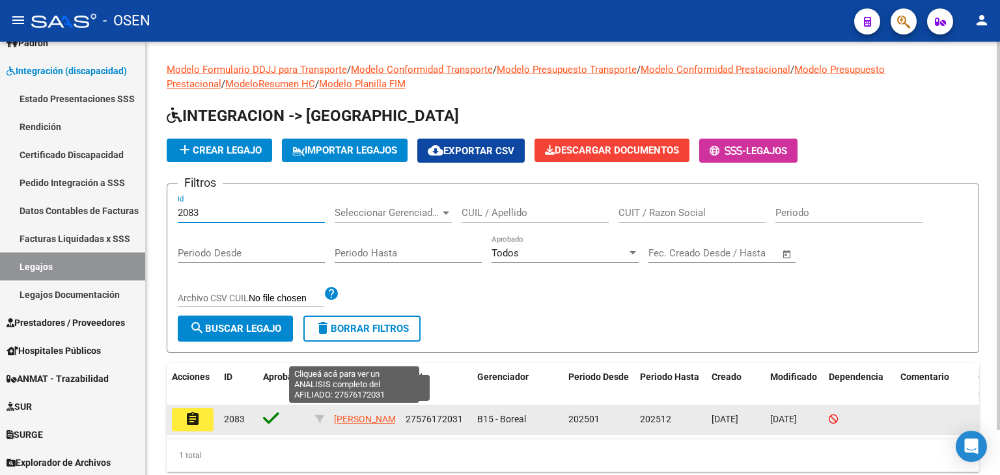
type input "2083"
click at [339, 414] on span "[PERSON_NAME]" at bounding box center [369, 419] width 70 height 10
type textarea "27576172031"
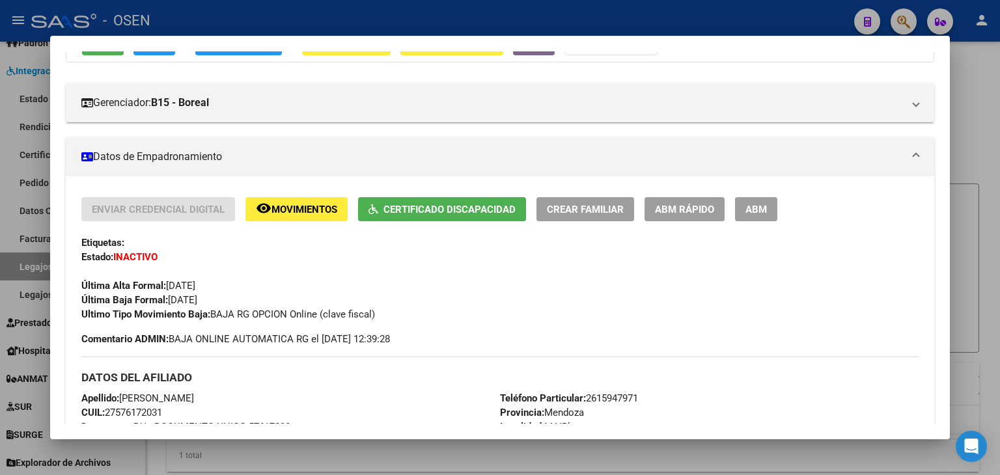
scroll to position [0, 0]
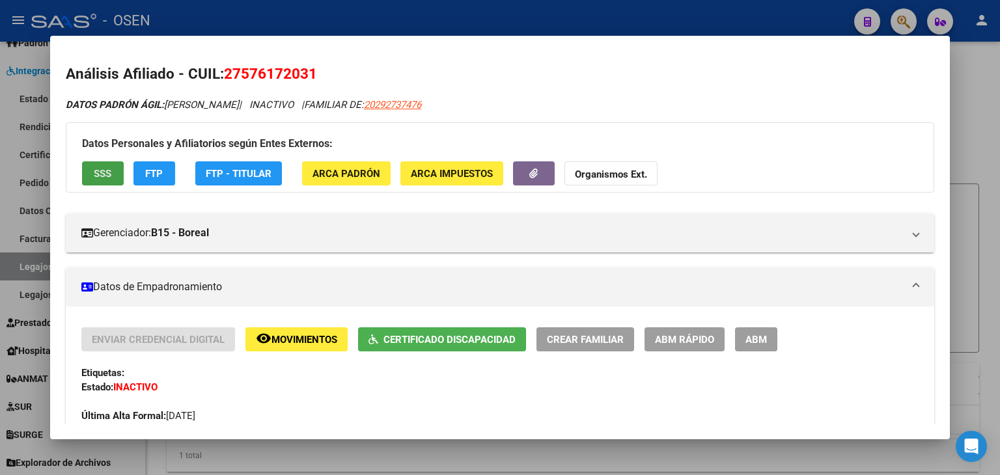
click at [109, 170] on span "SSS" at bounding box center [103, 174] width 18 height 12
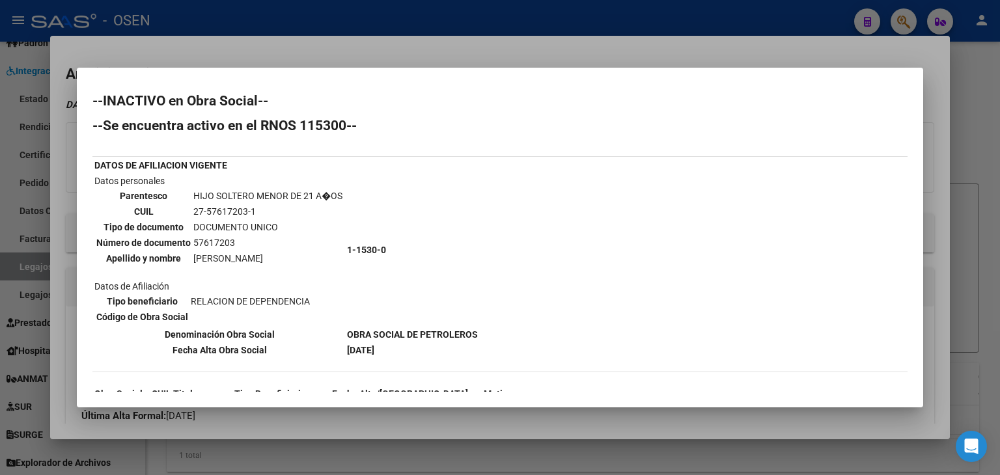
click at [261, 19] on div at bounding box center [500, 237] width 1000 height 475
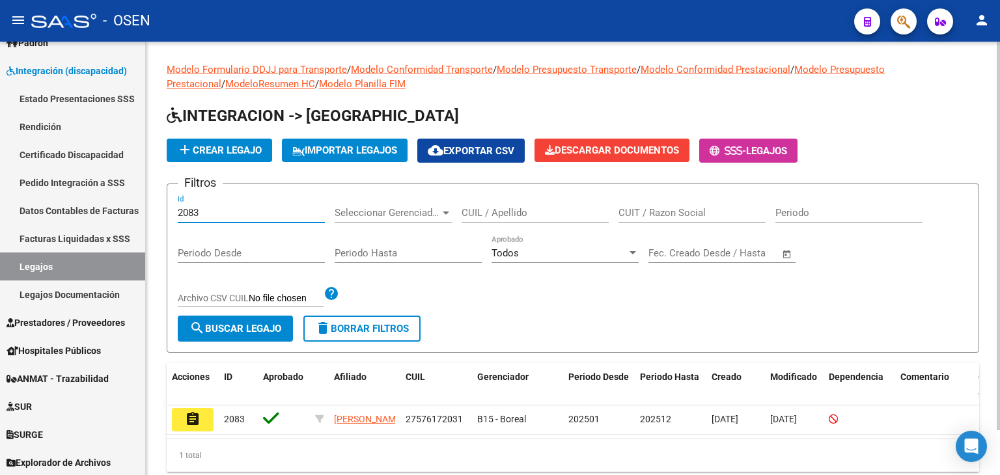
drag, startPoint x: 204, startPoint y: 212, endPoint x: 186, endPoint y: 206, distance: 19.6
click at [172, 208] on form "Filtros 2083 Id Seleccionar Gerenciador Seleccionar Gerenciador CUIL / Apellido…" at bounding box center [573, 268] width 813 height 169
paste input "2102"
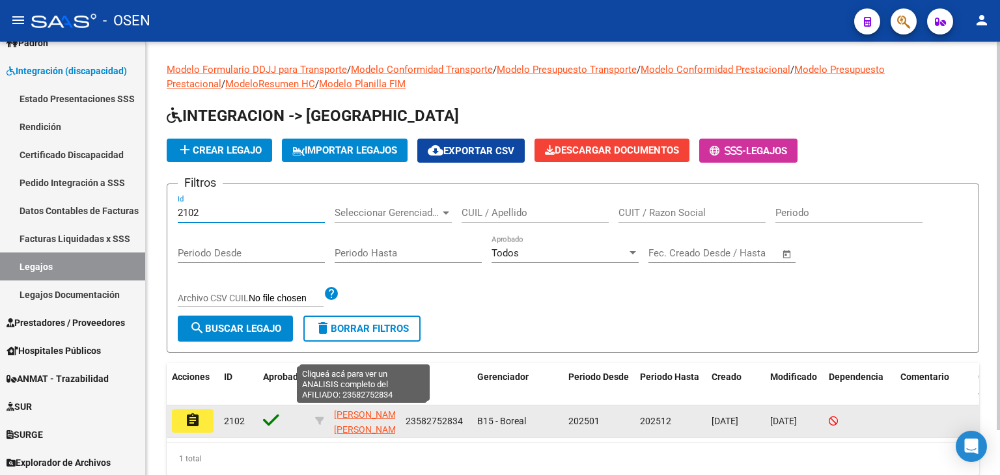
type input "2102"
click at [361, 410] on span "[PERSON_NAME] [PERSON_NAME]" at bounding box center [369, 422] width 70 height 25
type textarea "23582752834"
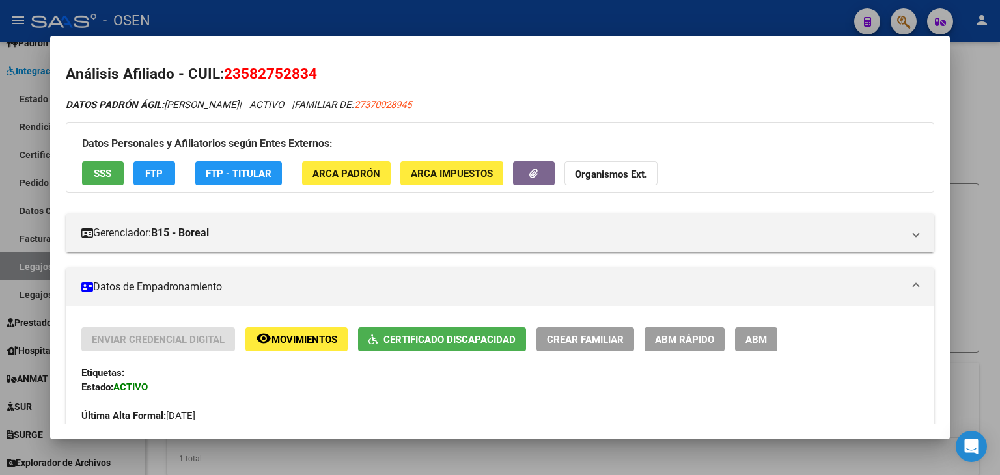
click at [296, 14] on div at bounding box center [500, 237] width 1000 height 475
click at [296, 14] on div "- OSEN" at bounding box center [437, 21] width 813 height 29
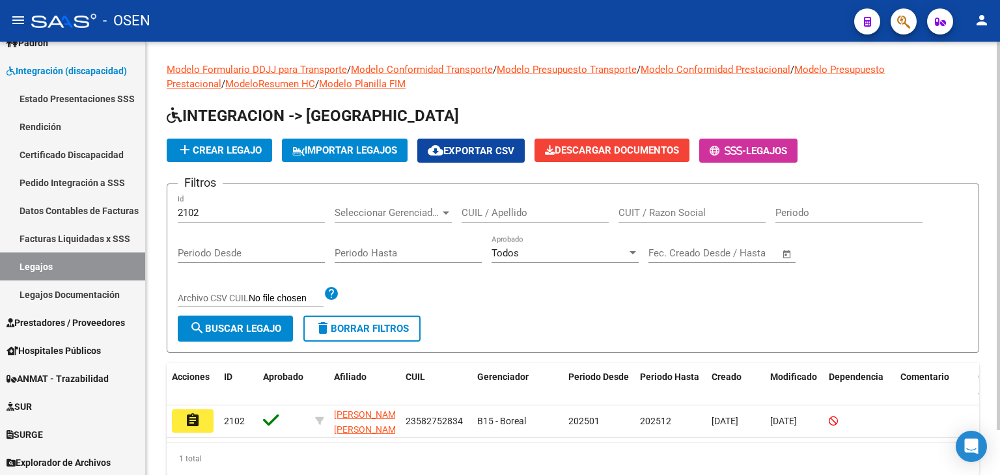
drag, startPoint x: 165, startPoint y: 208, endPoint x: 152, endPoint y: 209, distance: 13.7
click at [152, 209] on div "Modelo Formulario DDJJ para Transporte / Modelo Conformidad Transporte / Modelo…" at bounding box center [573, 279] width 854 height 475
paste input "2106"
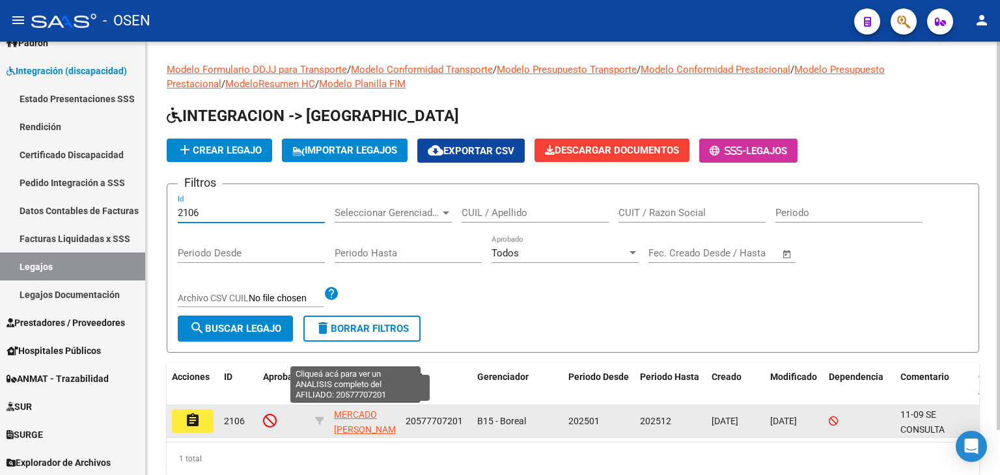
type input "2106"
click at [356, 414] on span "MERCADO [PERSON_NAME]" at bounding box center [369, 422] width 70 height 25
type textarea "20577707201"
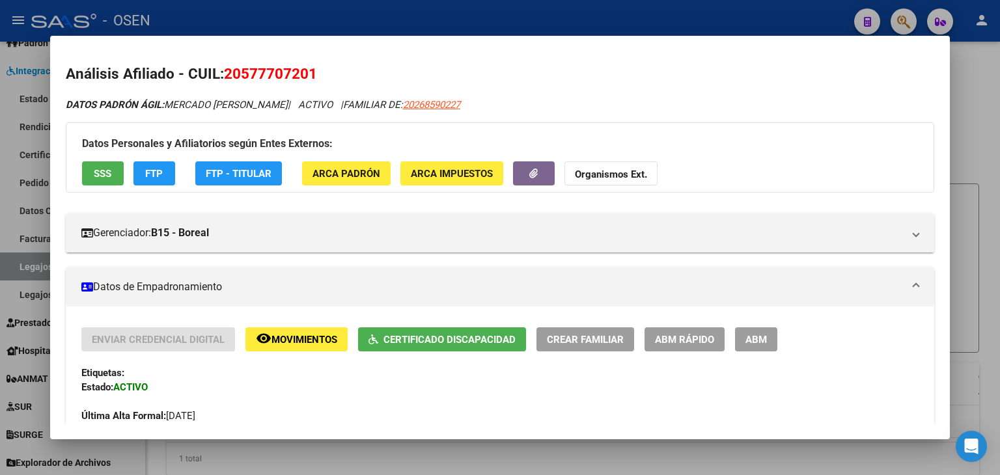
click at [362, 16] on div at bounding box center [500, 237] width 1000 height 475
click at [361, 16] on div "- OSEN" at bounding box center [437, 21] width 813 height 29
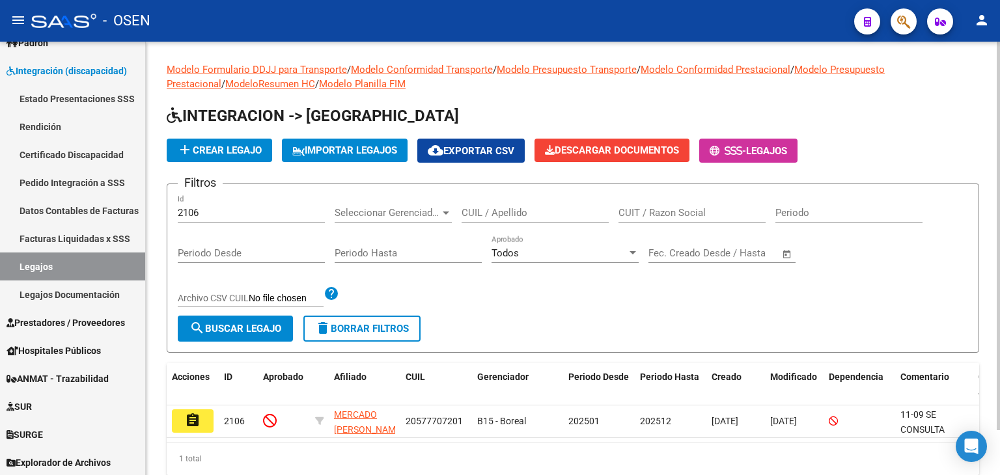
drag, startPoint x: 190, startPoint y: 212, endPoint x: 163, endPoint y: 218, distance: 28.0
click at [154, 212] on div "Modelo Formulario DDJJ para Transporte / Modelo Conformidad Transporte / Modelo…" at bounding box center [573, 279] width 854 height 475
paste input "2105"
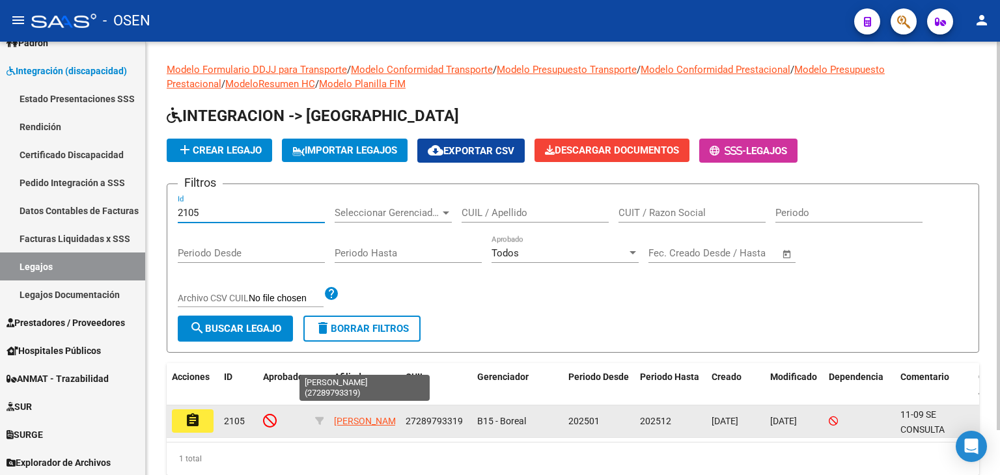
type input "2105"
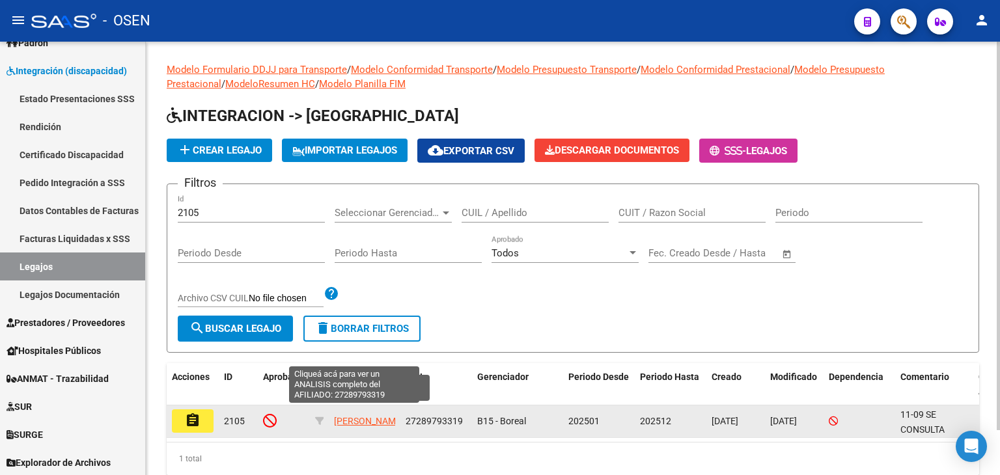
click at [347, 423] on span "[PERSON_NAME]" at bounding box center [369, 421] width 70 height 10
type textarea "27289793319"
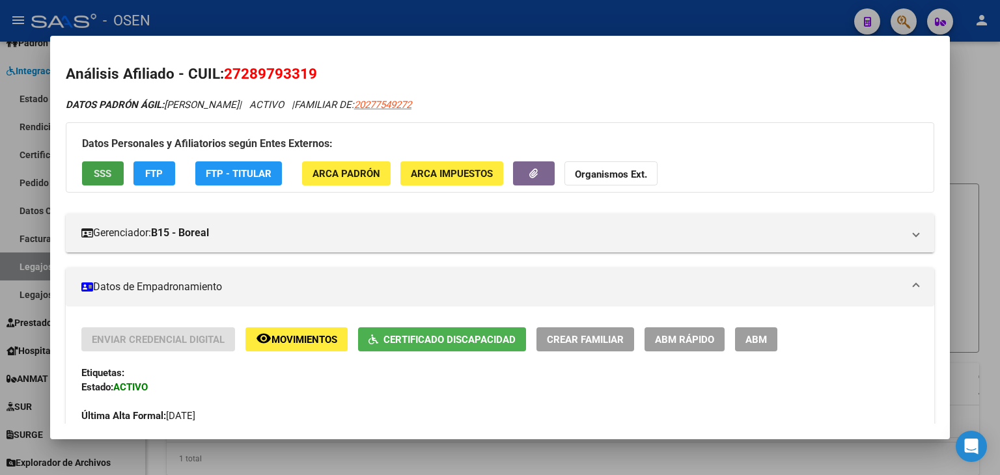
click at [108, 163] on button "SSS" at bounding box center [103, 173] width 42 height 24
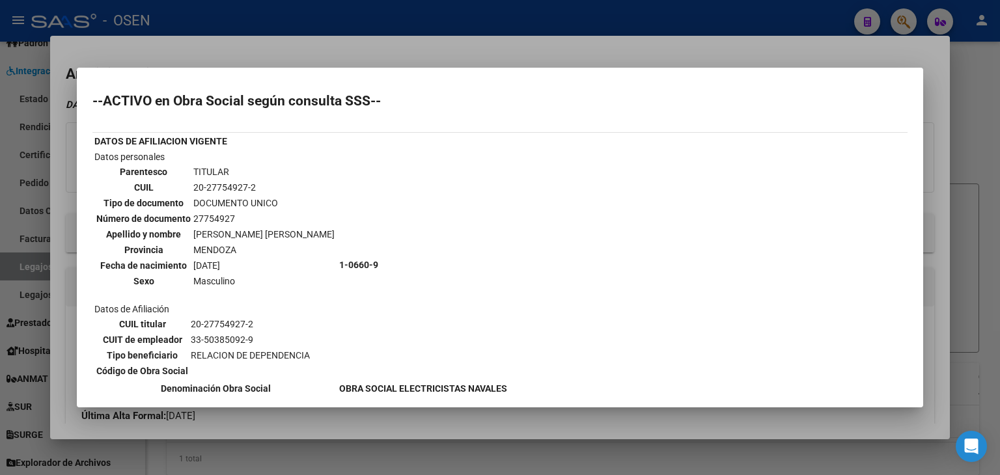
click at [322, 23] on div at bounding box center [500, 237] width 1000 height 475
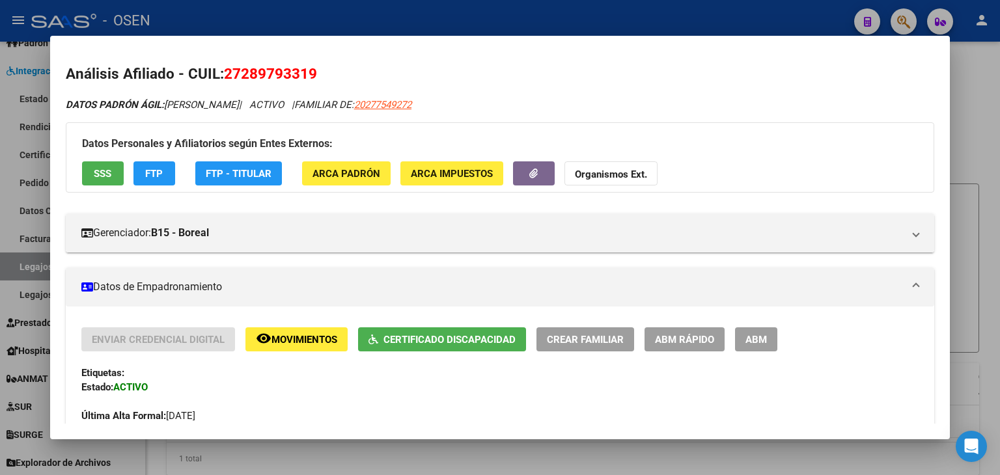
click at [322, 23] on div at bounding box center [500, 237] width 1000 height 475
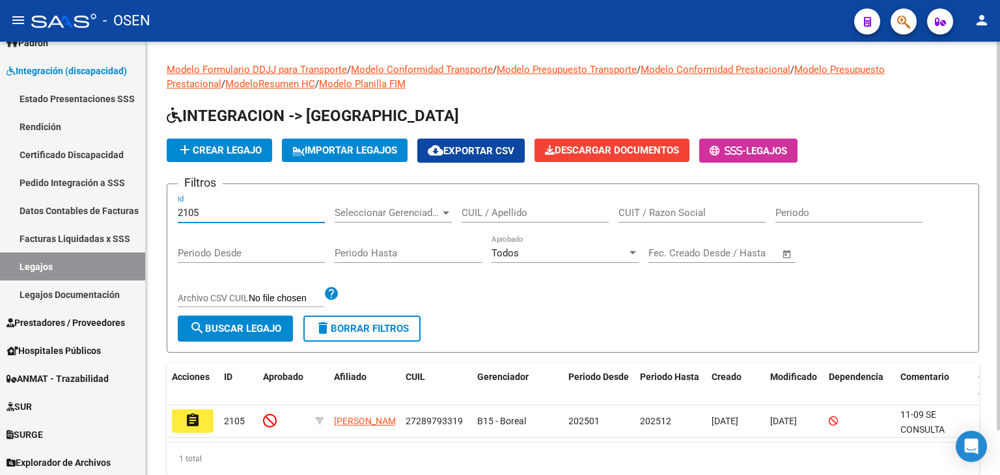
drag, startPoint x: 218, startPoint y: 209, endPoint x: 167, endPoint y: 212, distance: 50.9
click at [167, 212] on form "Filtros 2105 Id Seleccionar Gerenciador Seleccionar Gerenciador CUIL / Apellido…" at bounding box center [573, 268] width 813 height 169
paste input "1946"
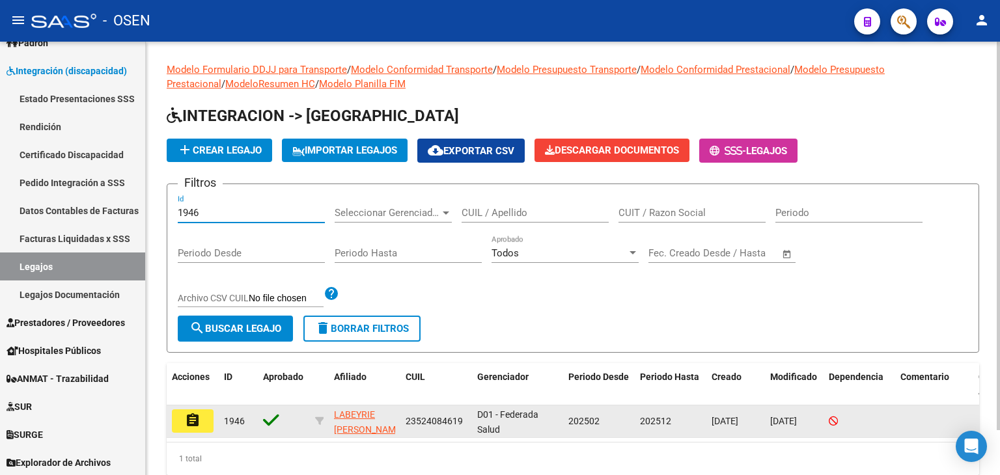
type input "1946"
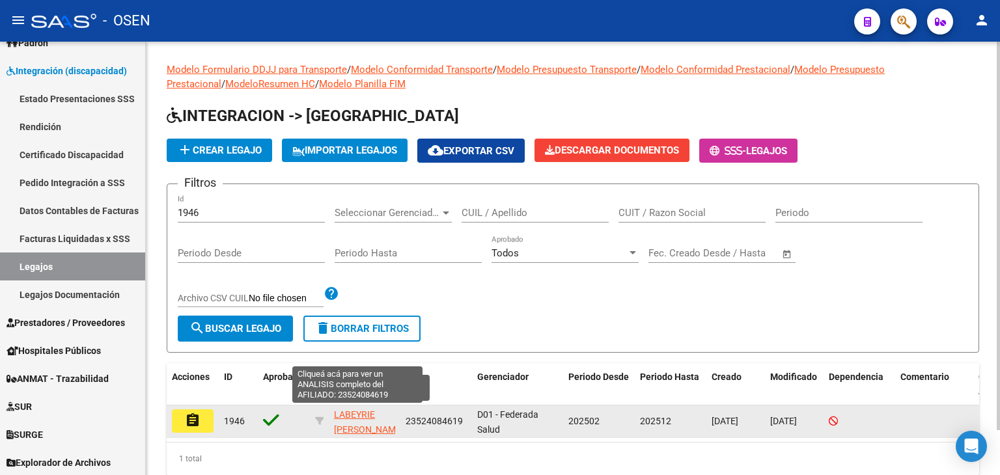
click at [357, 417] on span "LABEYRIE [PERSON_NAME]" at bounding box center [369, 422] width 70 height 25
type textarea "23524084619"
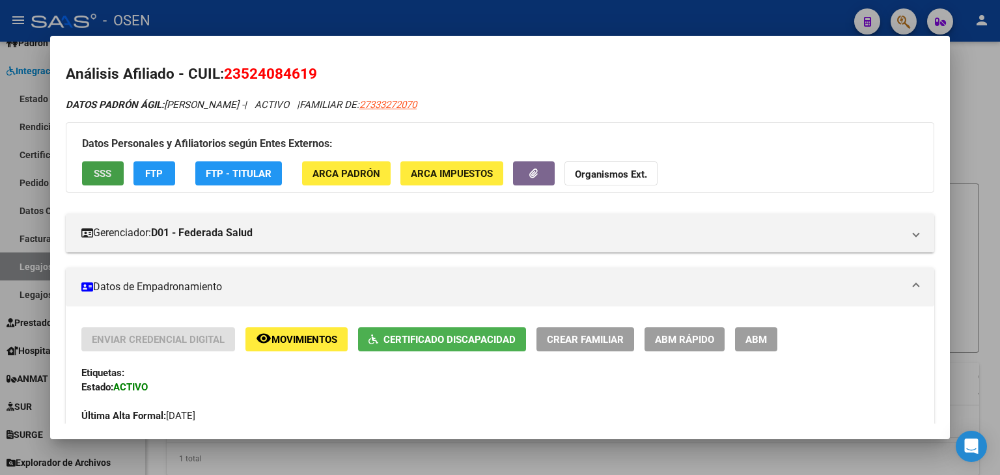
click at [98, 171] on span "SSS" at bounding box center [103, 174] width 18 height 12
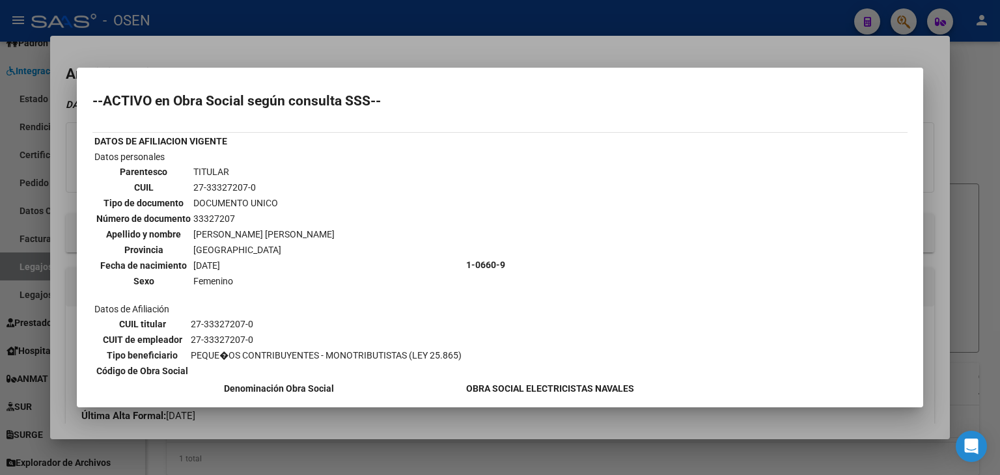
click at [310, 14] on div at bounding box center [500, 237] width 1000 height 475
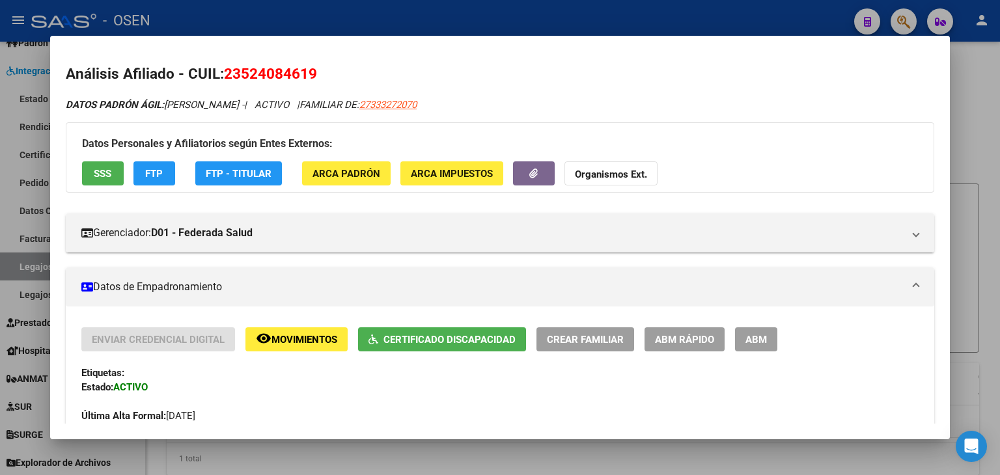
click at [310, 14] on div at bounding box center [500, 237] width 1000 height 475
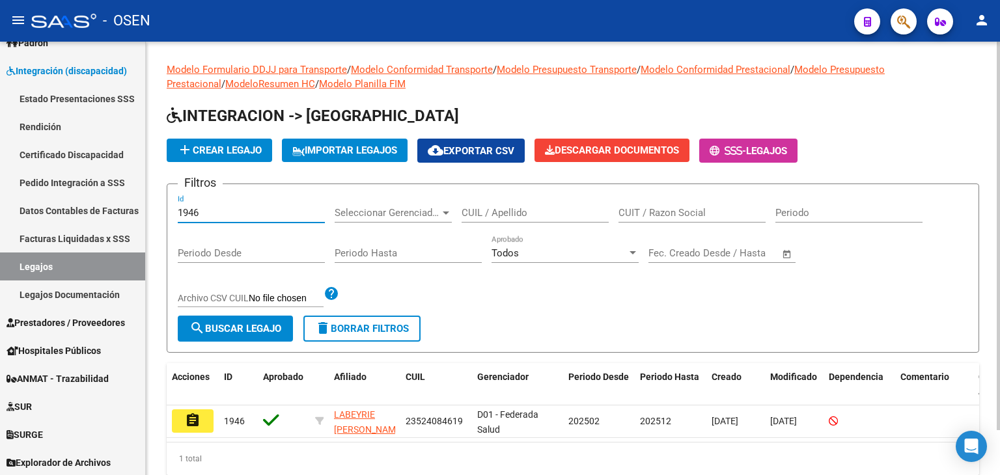
drag, startPoint x: 212, startPoint y: 209, endPoint x: 178, endPoint y: 199, distance: 35.2
click at [163, 209] on div "Modelo Formulario DDJJ para Transporte / Modelo Conformidad Transporte / Modelo…" at bounding box center [573, 279] width 854 height 475
paste input "1892"
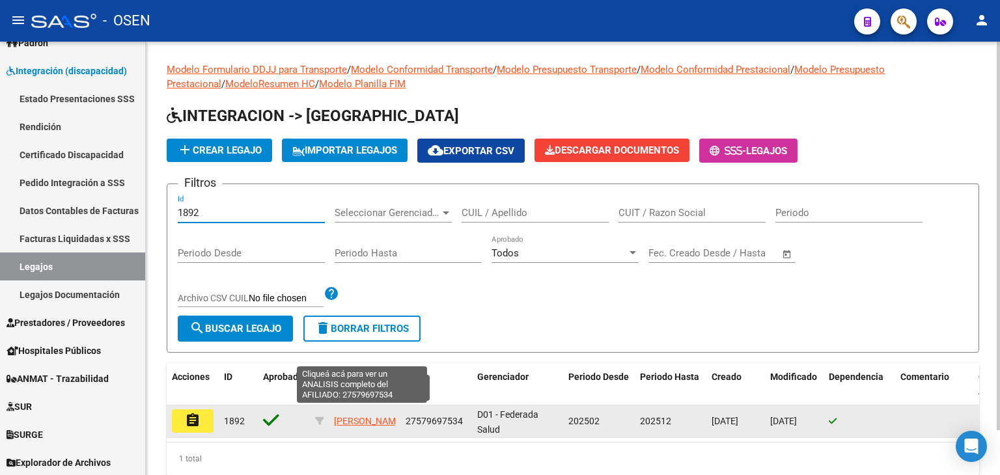
type input "1892"
click at [339, 416] on span "[PERSON_NAME]" at bounding box center [369, 421] width 70 height 10
type textarea "27579697534"
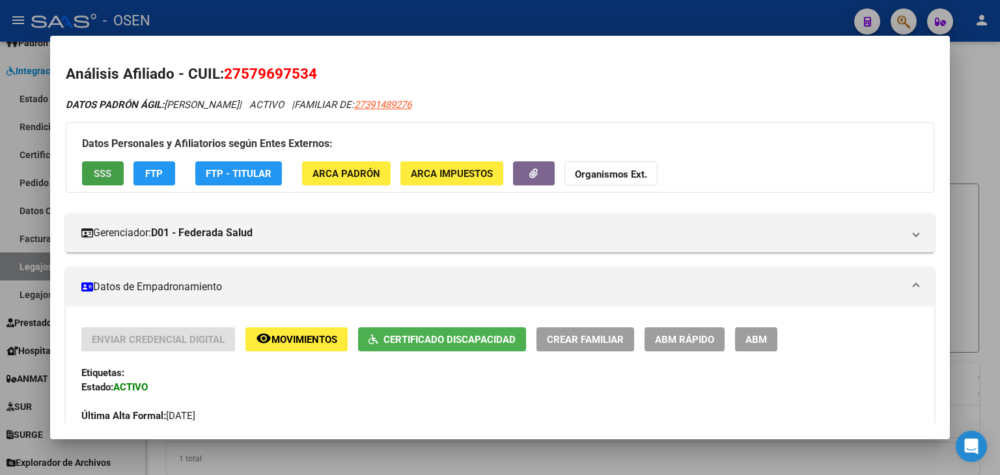
click at [100, 172] on span "SSS" at bounding box center [103, 174] width 18 height 12
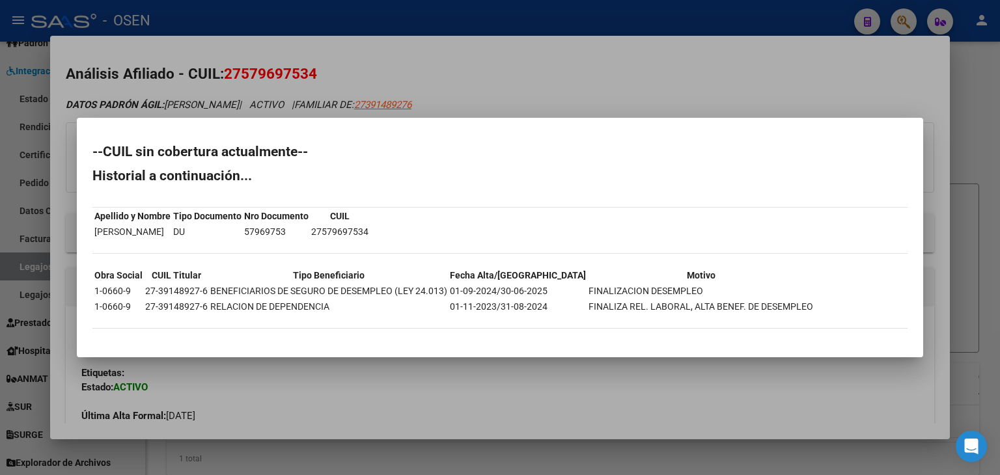
click at [295, 25] on div at bounding box center [500, 237] width 1000 height 475
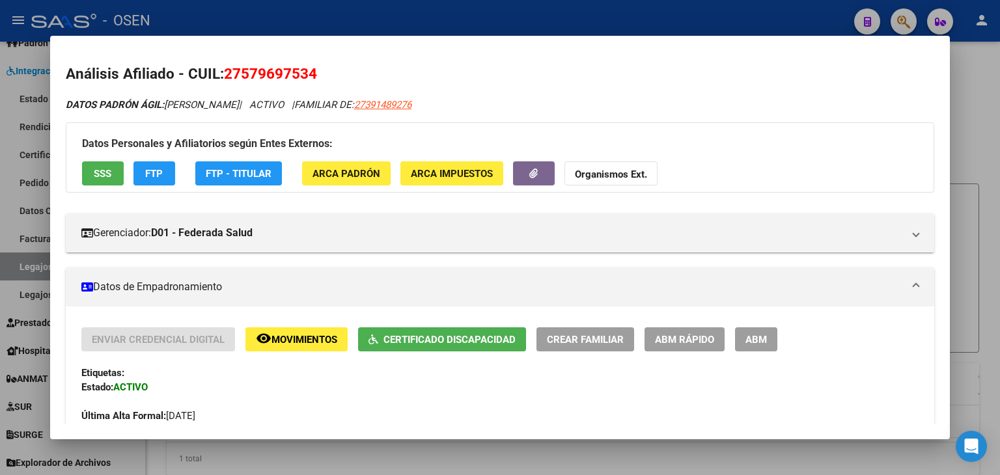
click at [297, 17] on div at bounding box center [500, 237] width 1000 height 475
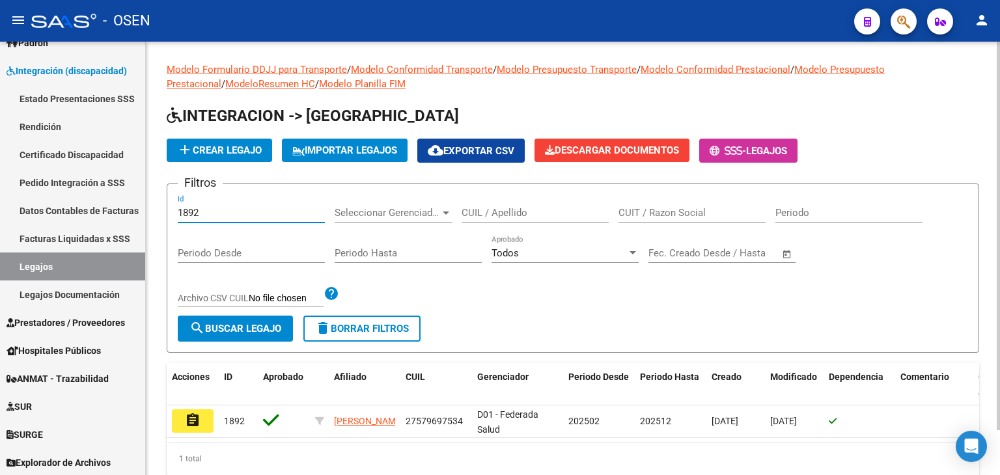
drag, startPoint x: 177, startPoint y: 209, endPoint x: 167, endPoint y: 209, distance: 10.4
click at [163, 209] on div "Modelo Formulario DDJJ para Transporte / Modelo Conformidad Transporte / Modelo…" at bounding box center [573, 279] width 854 height 475
paste input "1747"
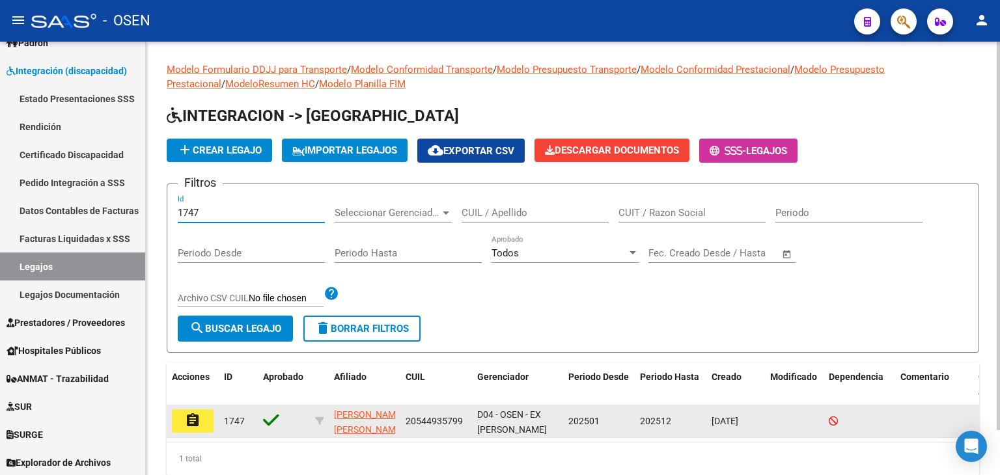
type input "1747"
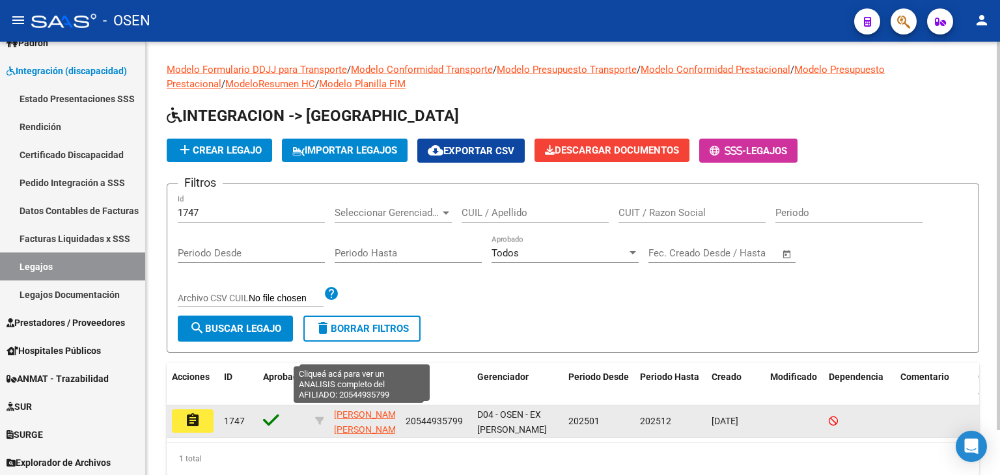
click at [357, 425] on span "[PERSON_NAME] [PERSON_NAME]" at bounding box center [369, 422] width 70 height 25
type textarea "20544935799"
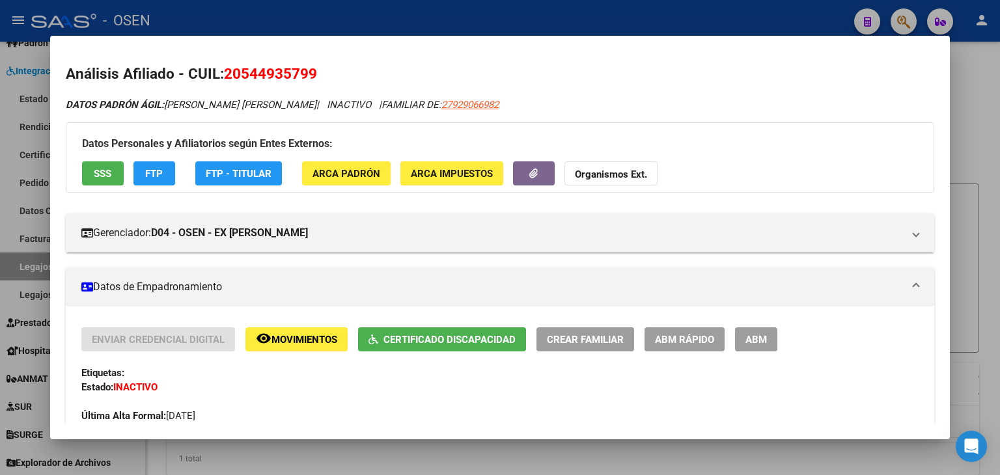
click at [91, 164] on button "SSS" at bounding box center [103, 173] width 42 height 24
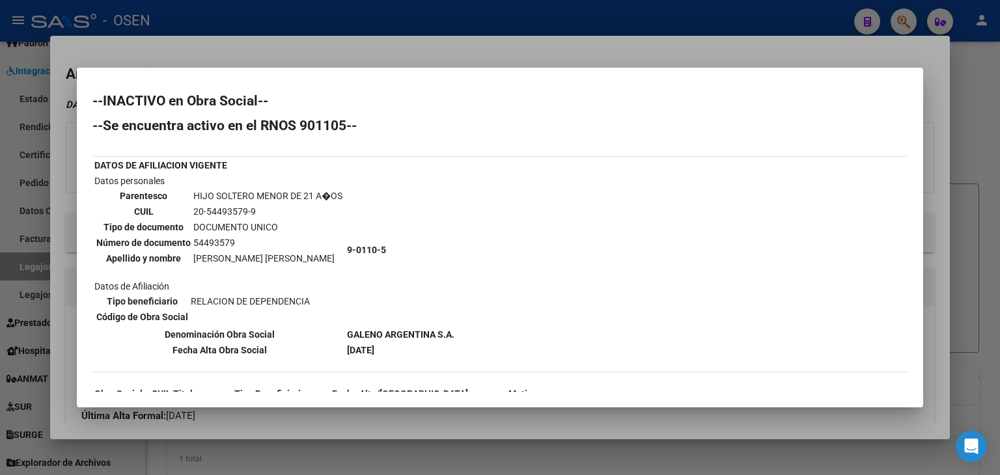
scroll to position [63, 0]
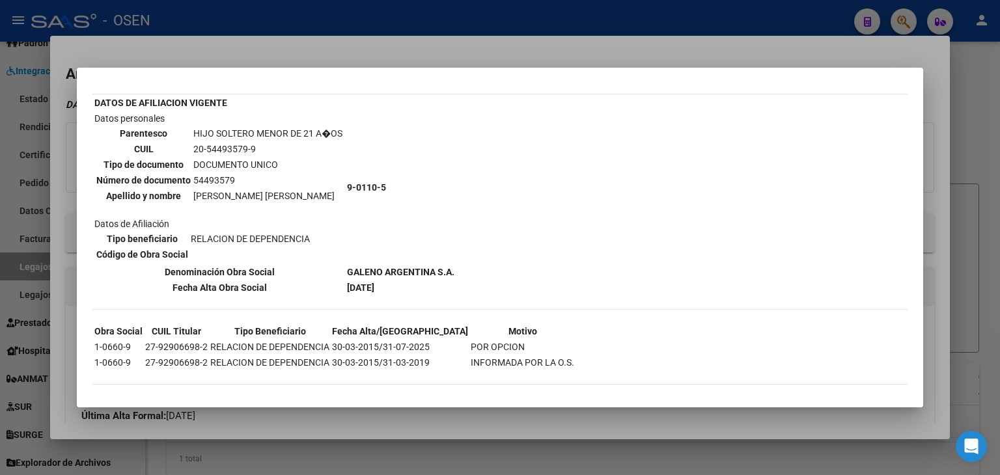
click at [308, 20] on div at bounding box center [500, 237] width 1000 height 475
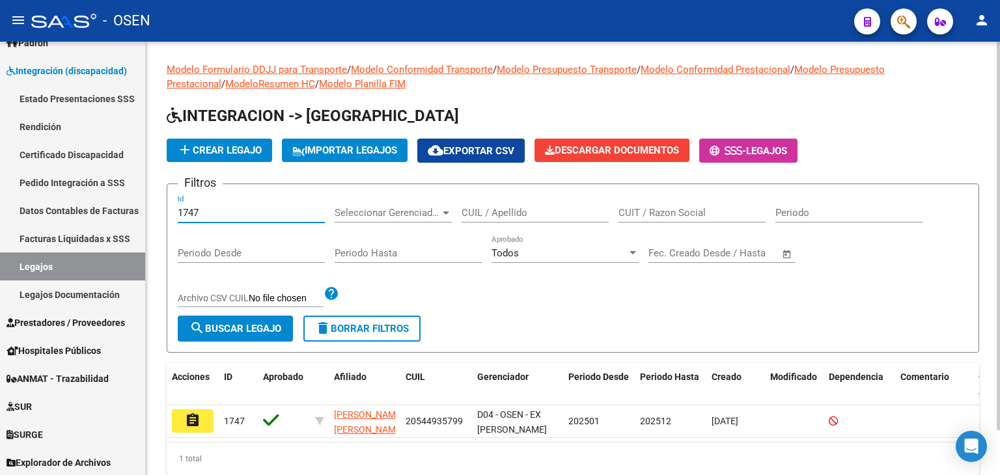
drag, startPoint x: 219, startPoint y: 216, endPoint x: 156, endPoint y: 212, distance: 63.3
click at [156, 212] on div "Modelo Formulario DDJJ para Transporte / Modelo Conformidad Transporte / Modelo…" at bounding box center [573, 279] width 854 height 475
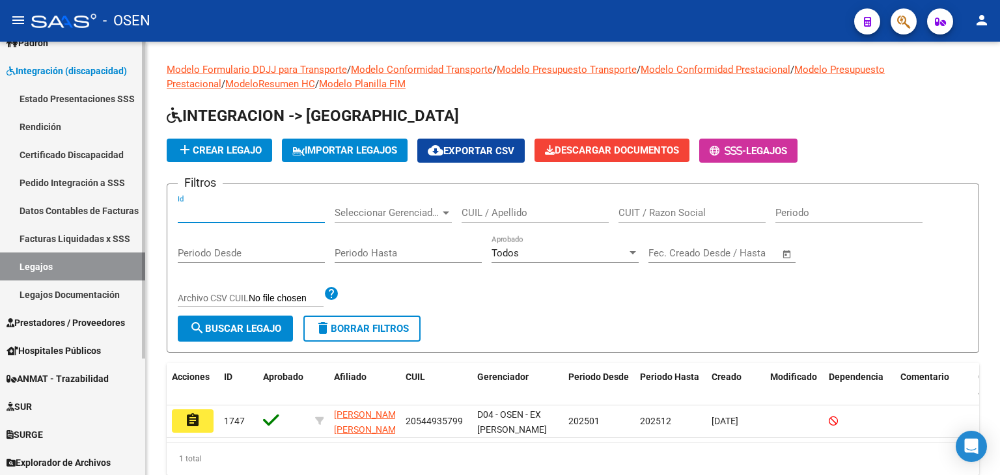
paste input "1830"
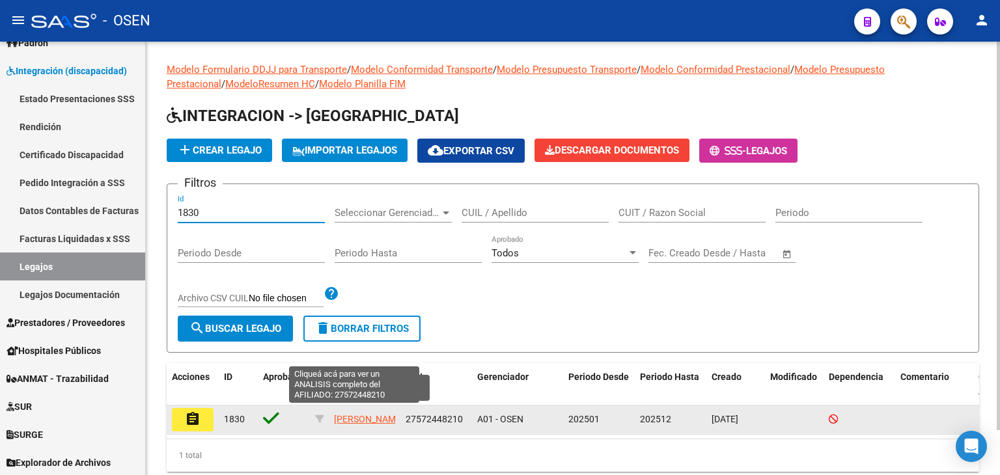
type input "1830"
click at [354, 425] on span "[PERSON_NAME]" at bounding box center [369, 419] width 70 height 10
type textarea "27572448210"
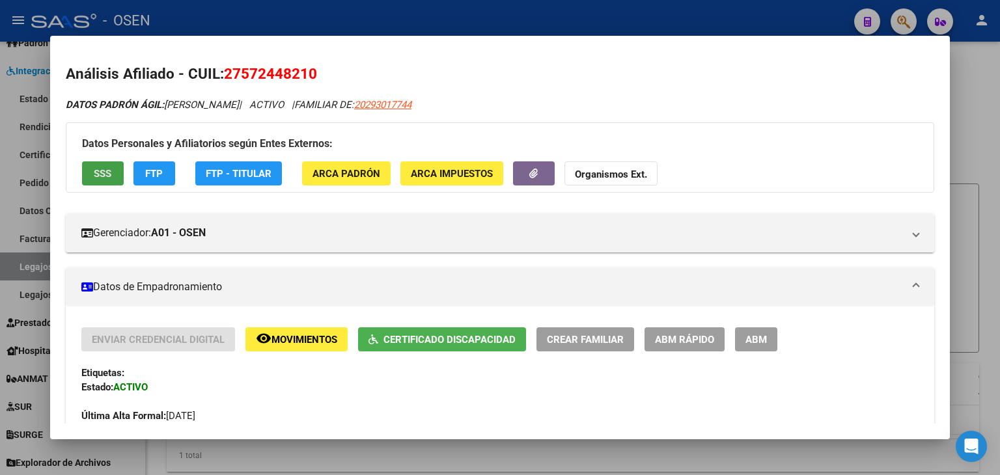
click at [104, 172] on span "SSS" at bounding box center [103, 174] width 18 height 12
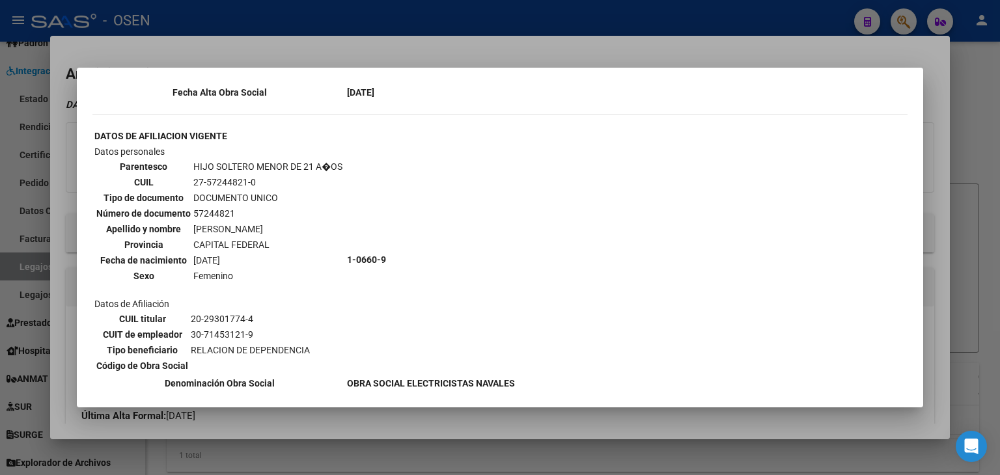
scroll to position [1036, 0]
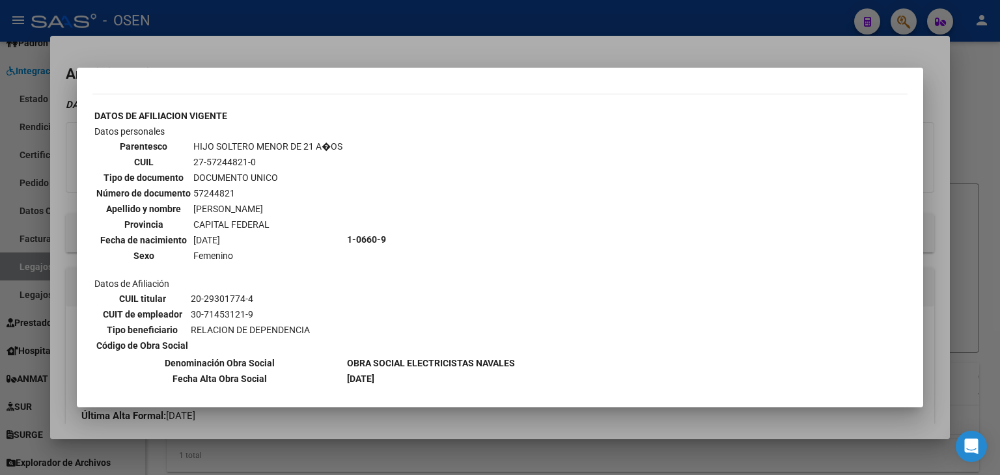
click at [247, 22] on div at bounding box center [500, 237] width 1000 height 475
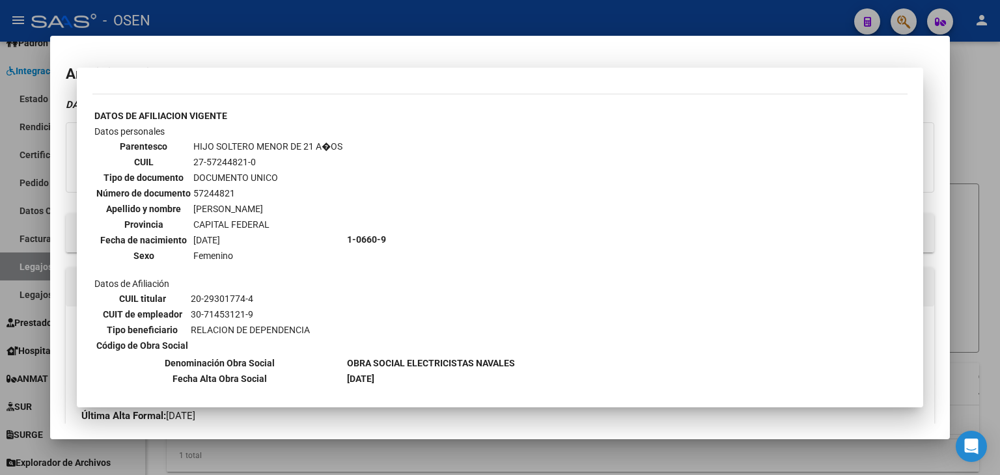
click at [247, 22] on div at bounding box center [500, 237] width 1000 height 475
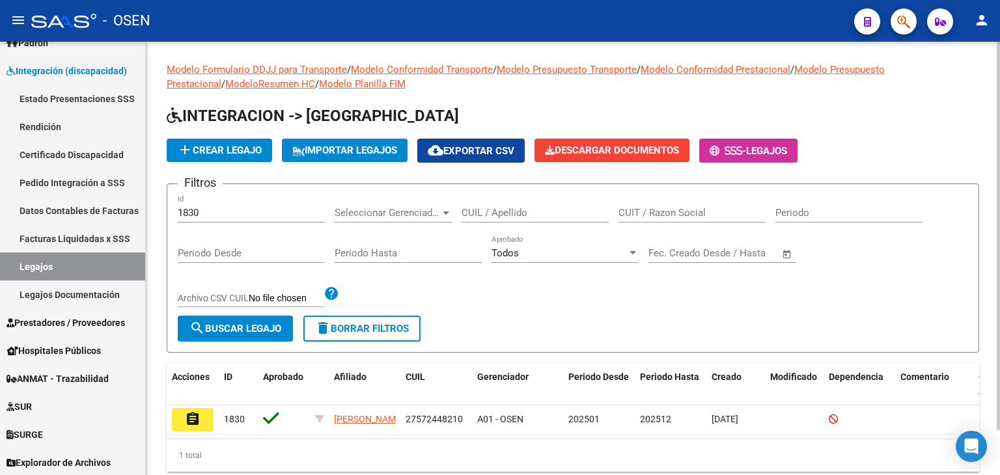
drag, startPoint x: 206, startPoint y: 214, endPoint x: 152, endPoint y: 213, distance: 53.4
click at [152, 213] on div "Modelo Formulario DDJJ para Transporte / Modelo Conformidad Transporte / Modelo…" at bounding box center [573, 278] width 854 height 472
paste input "1762"
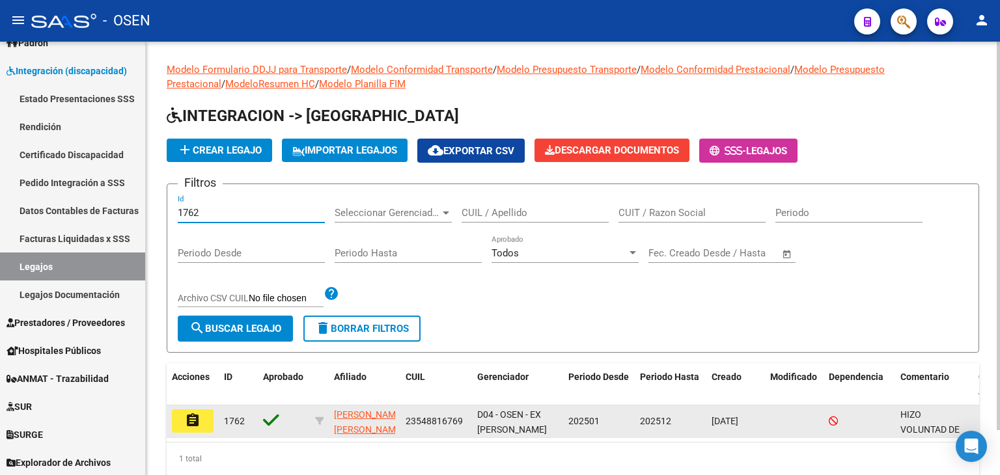
type input "1762"
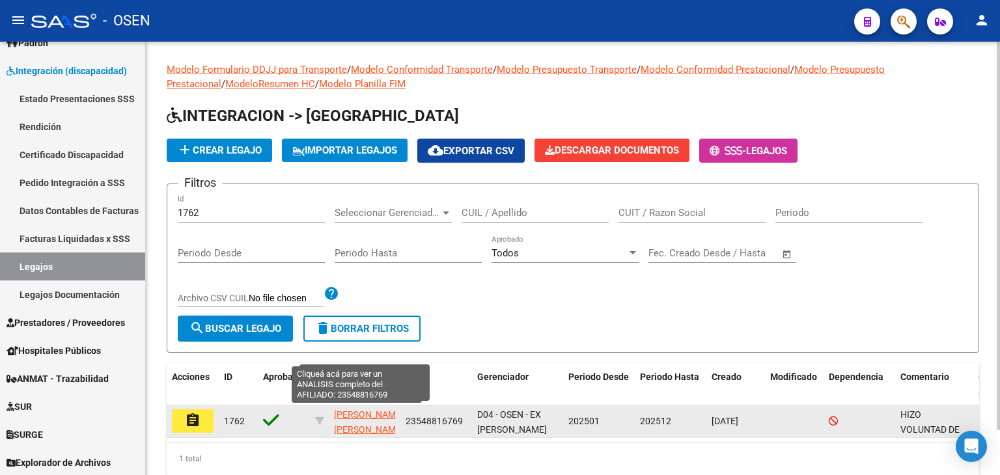
click at [345, 412] on span "[PERSON_NAME] [PERSON_NAME]" at bounding box center [369, 422] width 70 height 25
type textarea "23548816769"
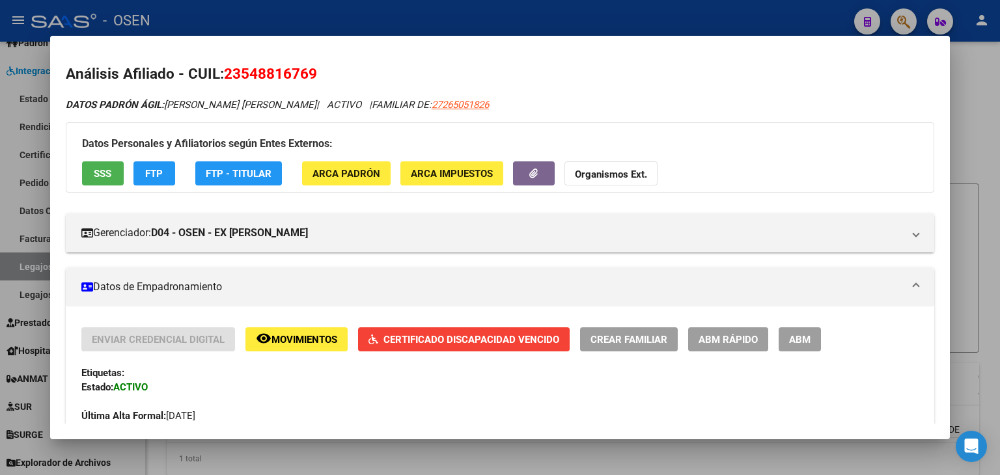
click at [110, 168] on span "SSS" at bounding box center [103, 174] width 18 height 12
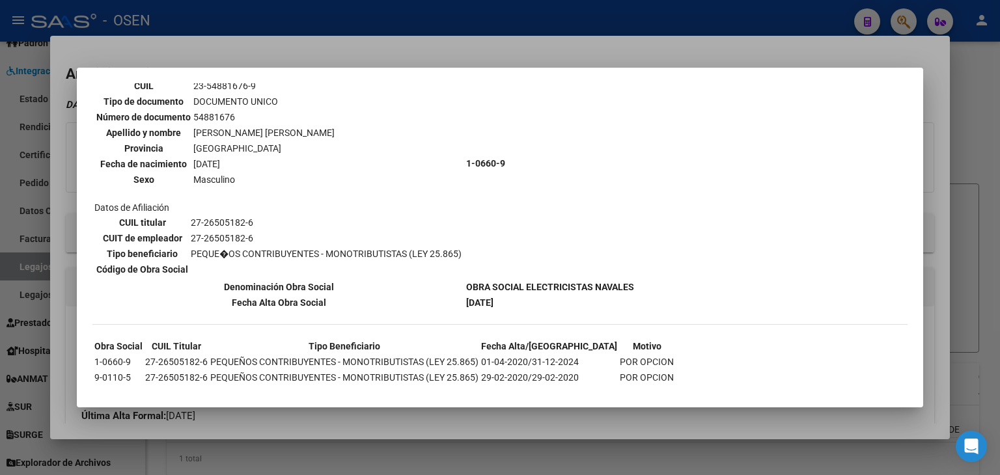
scroll to position [417, 0]
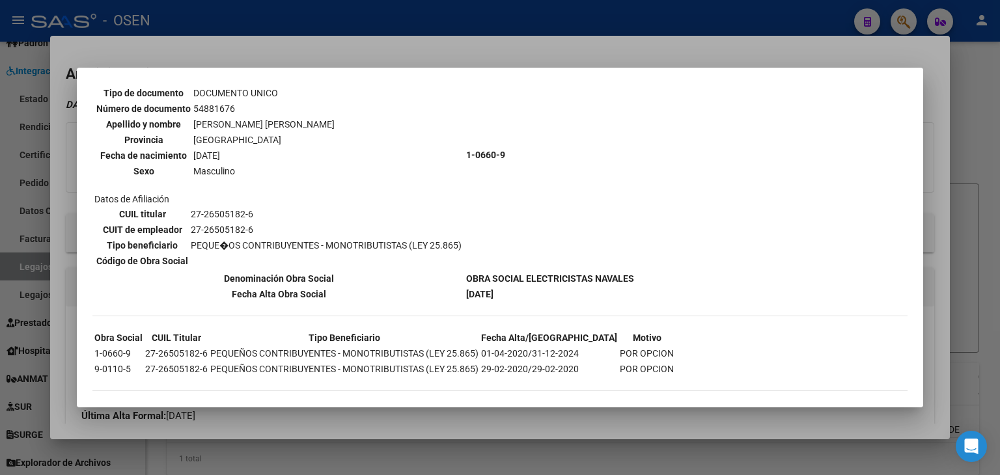
click at [470, 12] on div at bounding box center [500, 237] width 1000 height 475
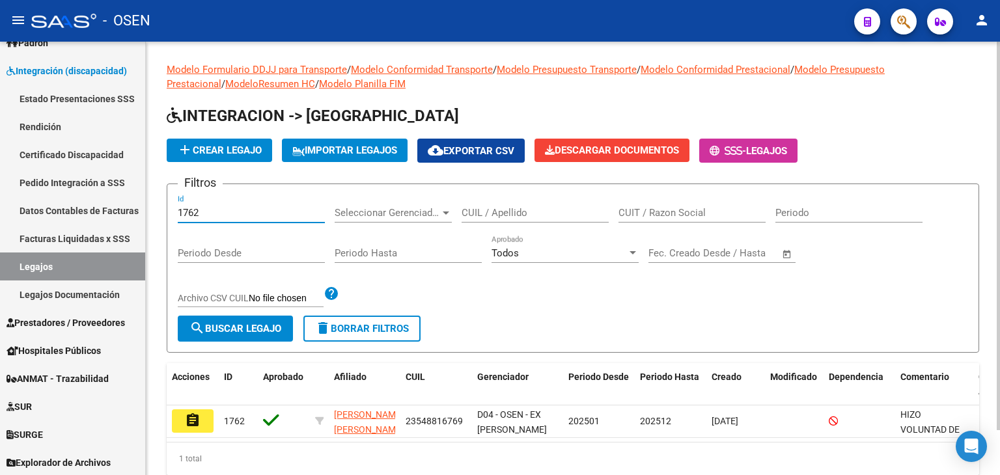
drag, startPoint x: 212, startPoint y: 216, endPoint x: 167, endPoint y: 223, distance: 45.0
click at [167, 222] on form "Filtros 1762 Id Seleccionar Gerenciador Seleccionar Gerenciador CUIL / Apellido…" at bounding box center [573, 268] width 813 height 169
paste input "1897"
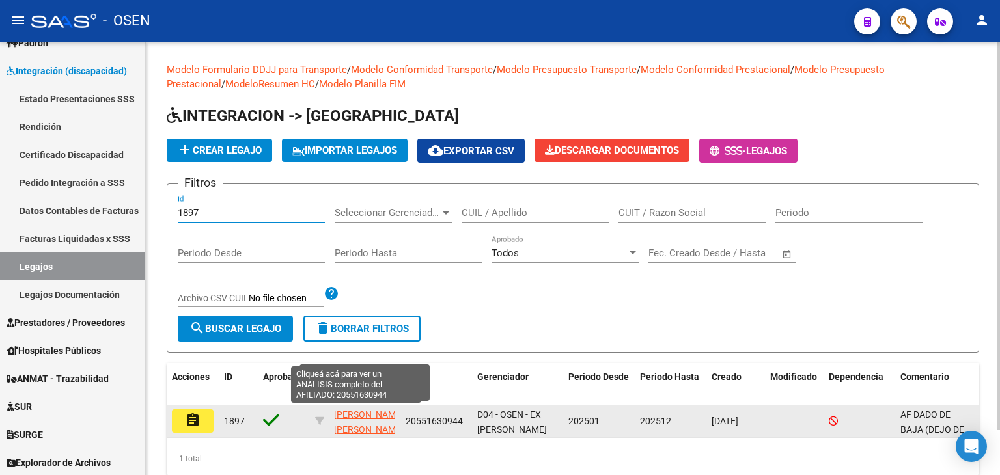
type input "1897"
click at [346, 413] on span "[PERSON_NAME] [PERSON_NAME]" at bounding box center [369, 422] width 70 height 25
type textarea "20551630944"
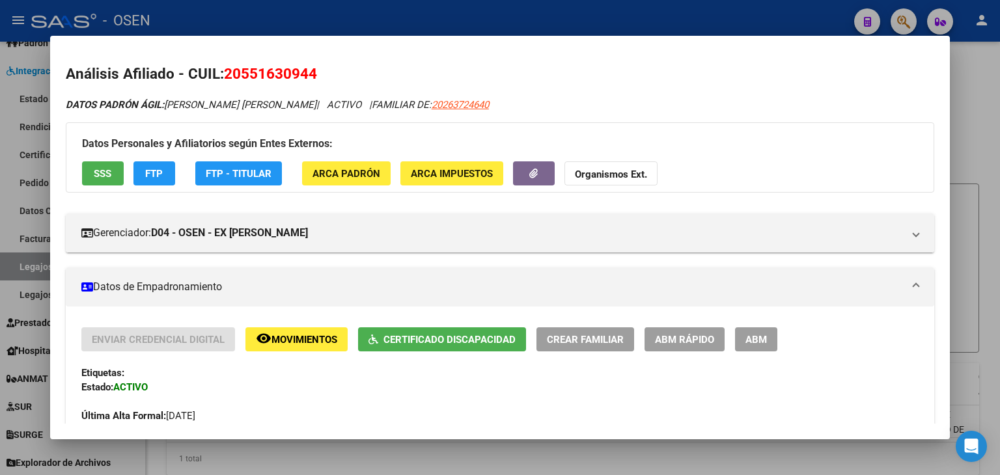
click at [108, 175] on span "SSS" at bounding box center [103, 174] width 18 height 12
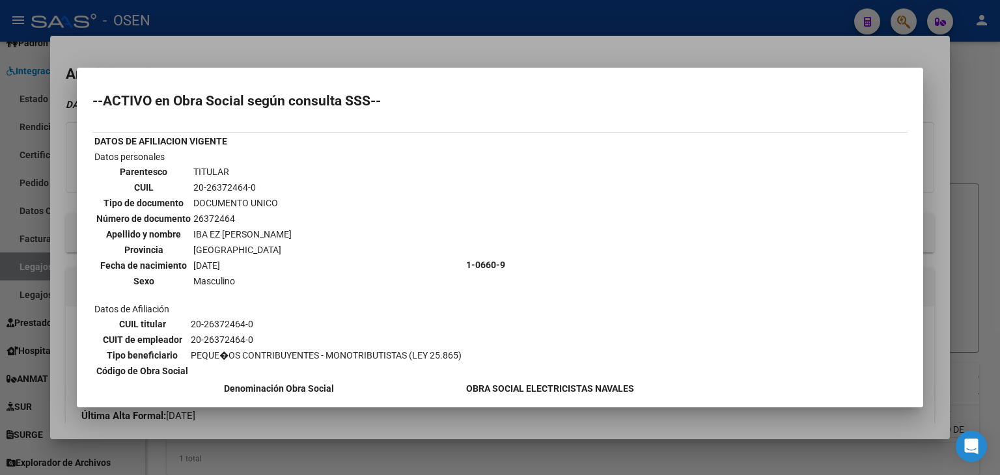
click at [328, 19] on div at bounding box center [500, 237] width 1000 height 475
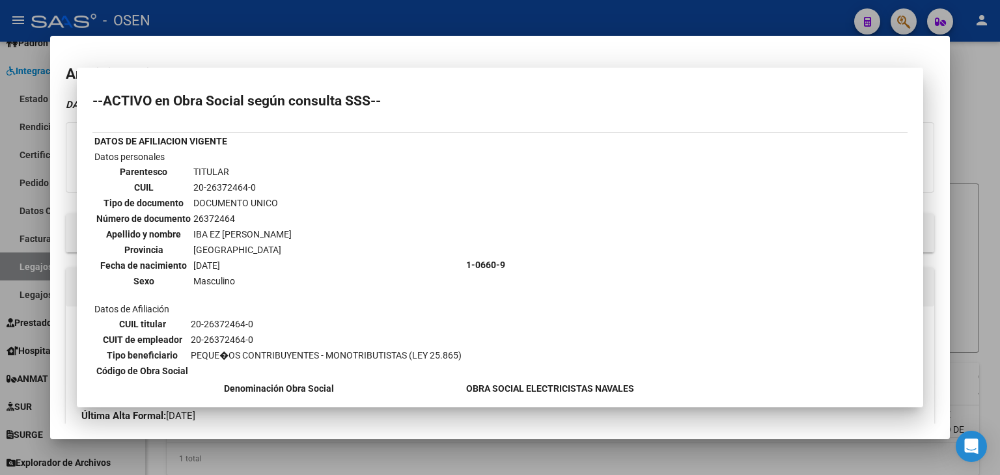
click at [328, 19] on div at bounding box center [500, 237] width 1000 height 475
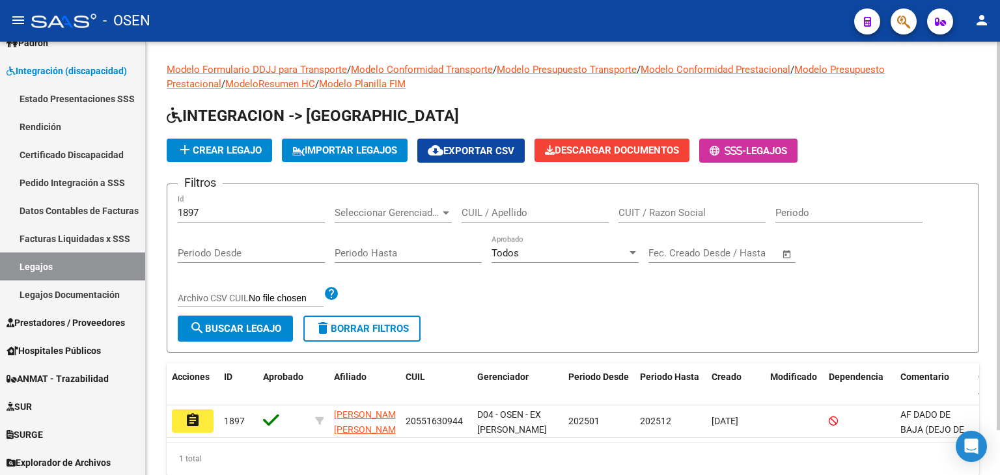
drag, startPoint x: 218, startPoint y: 206, endPoint x: 193, endPoint y: 212, distance: 26.1
click at [179, 207] on div "1897 Id" at bounding box center [251, 209] width 147 height 28
drag, startPoint x: 220, startPoint y: 222, endPoint x: 172, endPoint y: 222, distance: 48.2
click at [172, 222] on form "Filtros 1897 Id Seleccionar Gerenciador Seleccionar Gerenciador CUIL / Apellido…" at bounding box center [573, 268] width 813 height 169
click at [270, 223] on div "1897 Id" at bounding box center [251, 215] width 147 height 40
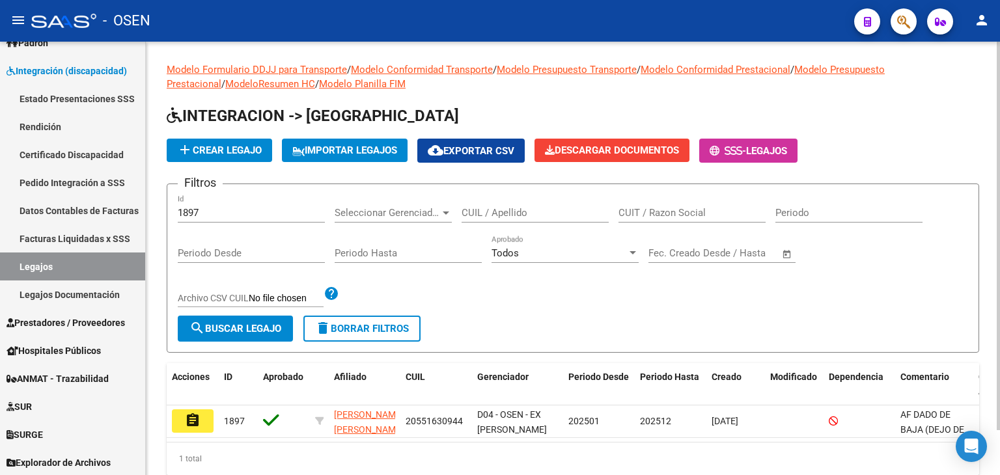
click at [265, 214] on input "1897" at bounding box center [251, 213] width 147 height 12
click at [246, 212] on input "1897" at bounding box center [251, 213] width 147 height 12
type input "1"
paste input "1835"
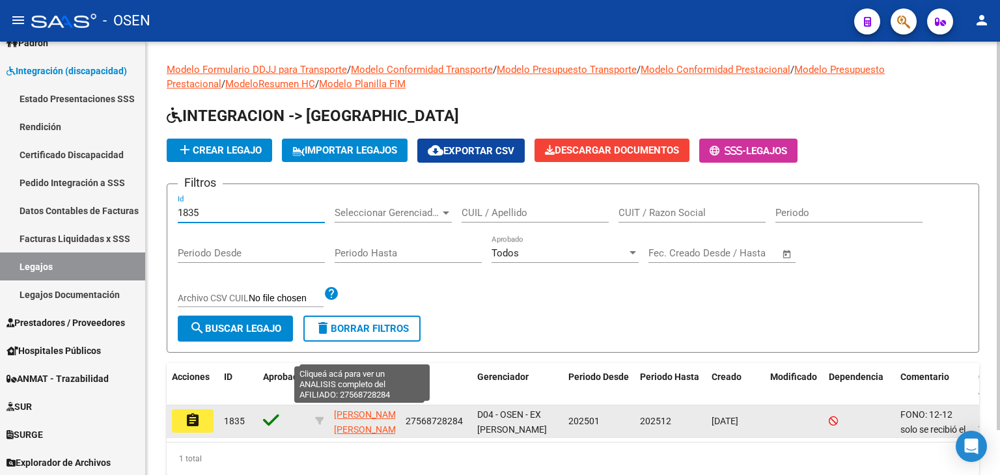
type input "1835"
click at [354, 423] on span "[PERSON_NAME] [PERSON_NAME]" at bounding box center [369, 422] width 70 height 25
type textarea "27568728284"
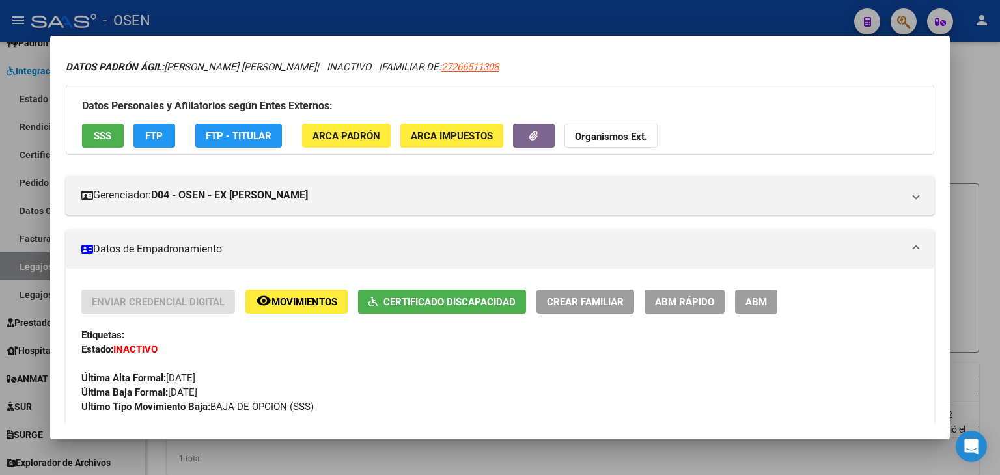
scroll to position [0, 0]
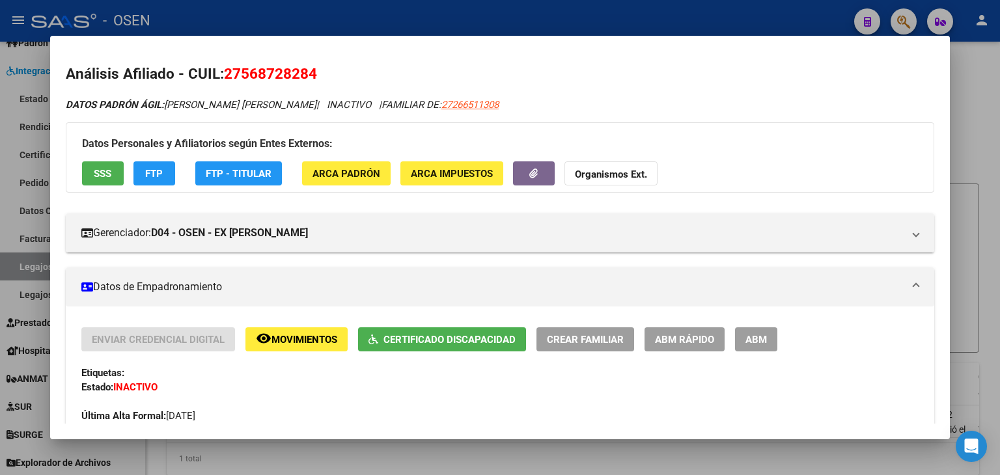
click at [105, 169] on span "SSS" at bounding box center [103, 174] width 18 height 12
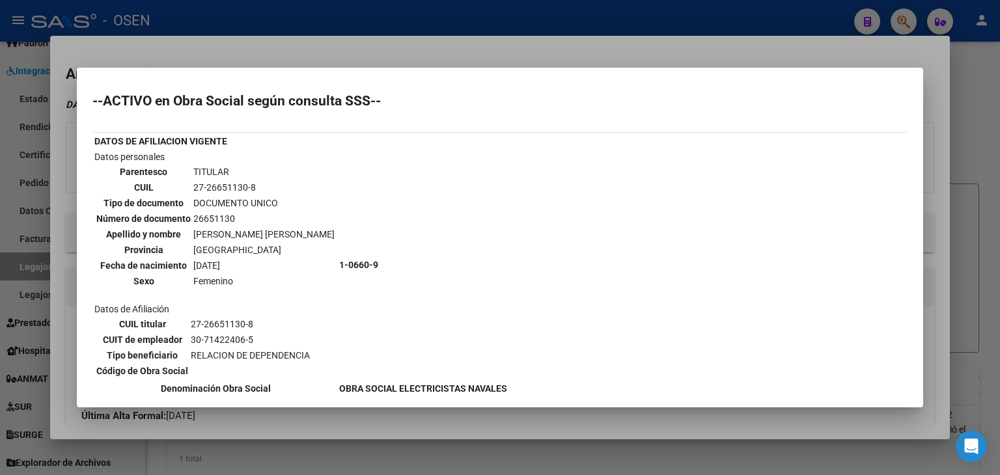
click at [401, 29] on div at bounding box center [500, 237] width 1000 height 475
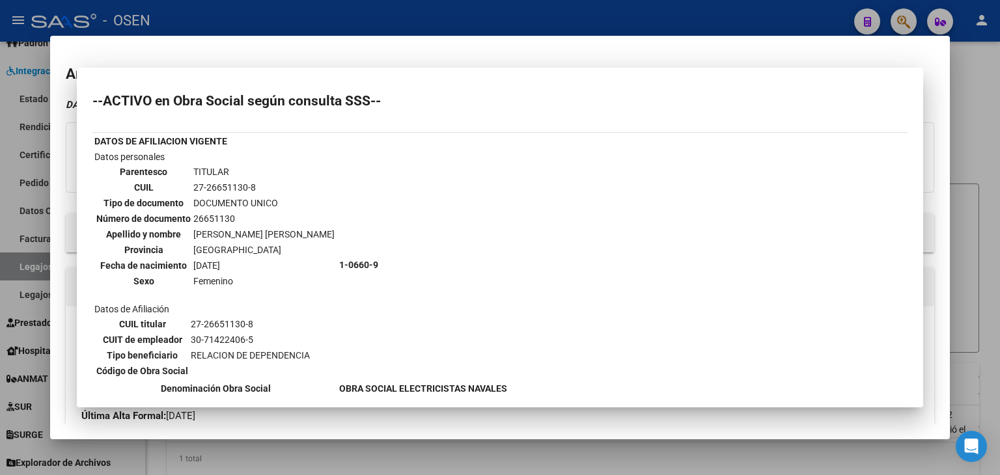
click at [401, 29] on div at bounding box center [500, 237] width 1000 height 475
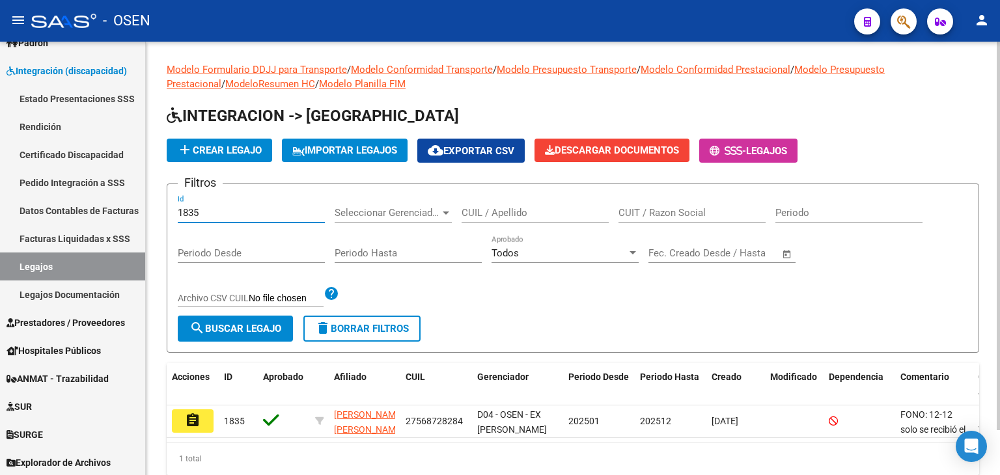
drag, startPoint x: 227, startPoint y: 212, endPoint x: 150, endPoint y: 203, distance: 78.0
click at [150, 203] on div "Modelo Formulario DDJJ para Transporte / Modelo Conformidad Transporte / Modelo…" at bounding box center [573, 279] width 854 height 475
paste input "1771"
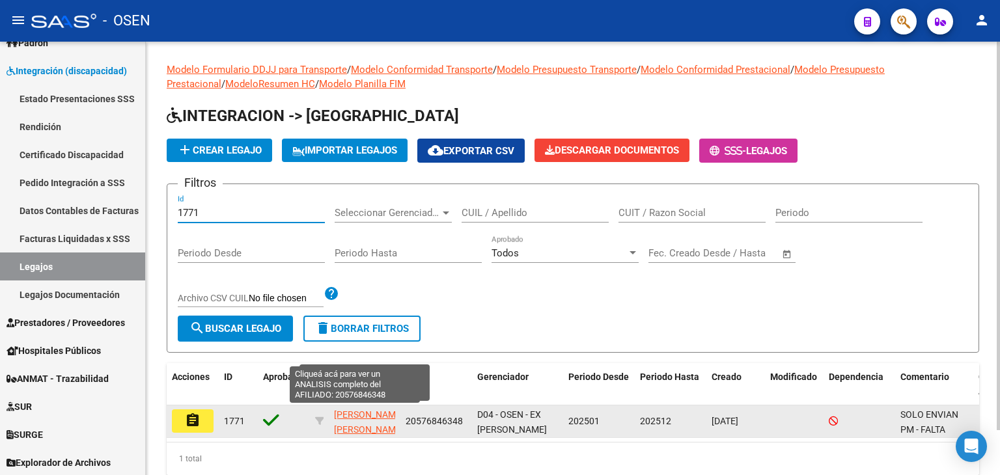
type input "1771"
click at [357, 410] on span "[PERSON_NAME] [PERSON_NAME]" at bounding box center [369, 422] width 70 height 25
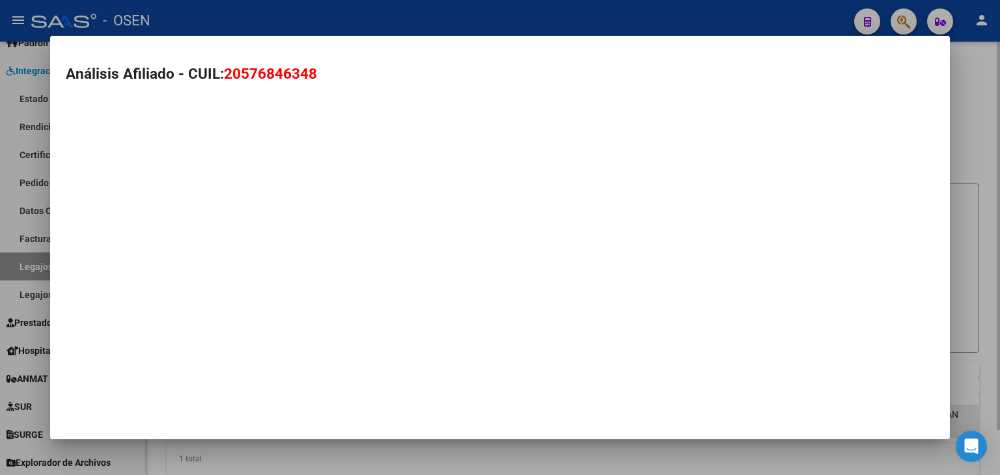
type textarea "20576846348"
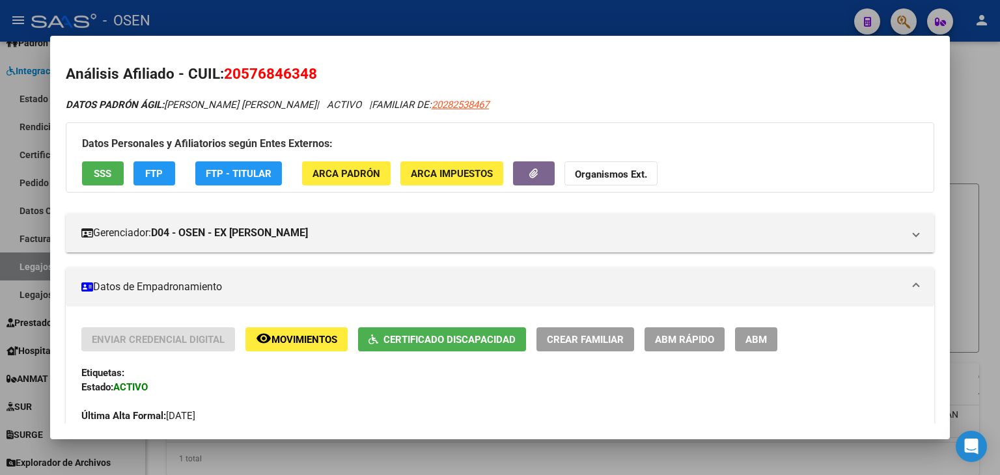
click at [96, 180] on span "SSS" at bounding box center [103, 174] width 18 height 12
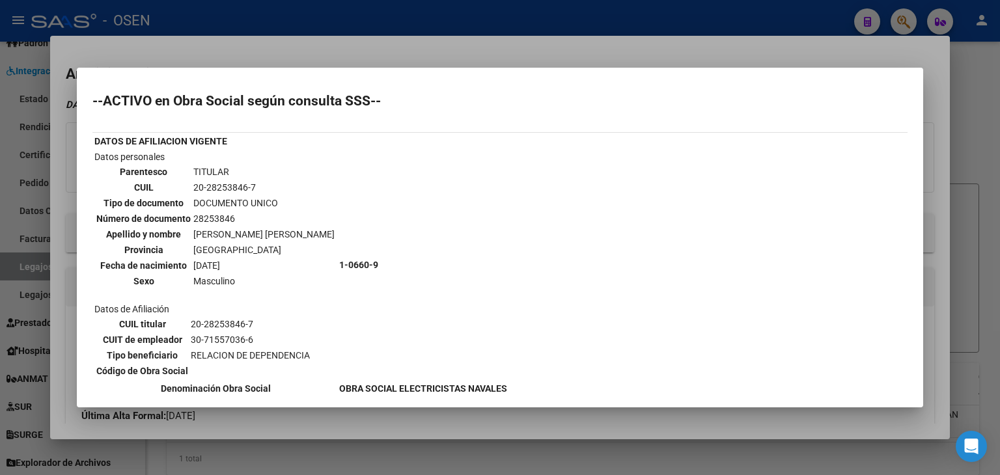
click at [602, 32] on div at bounding box center [500, 237] width 1000 height 475
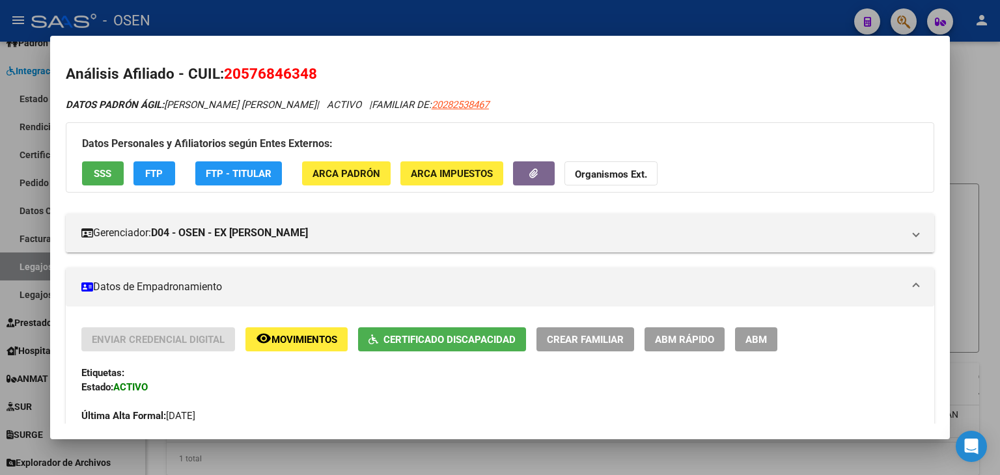
click at [504, 21] on div at bounding box center [500, 237] width 1000 height 475
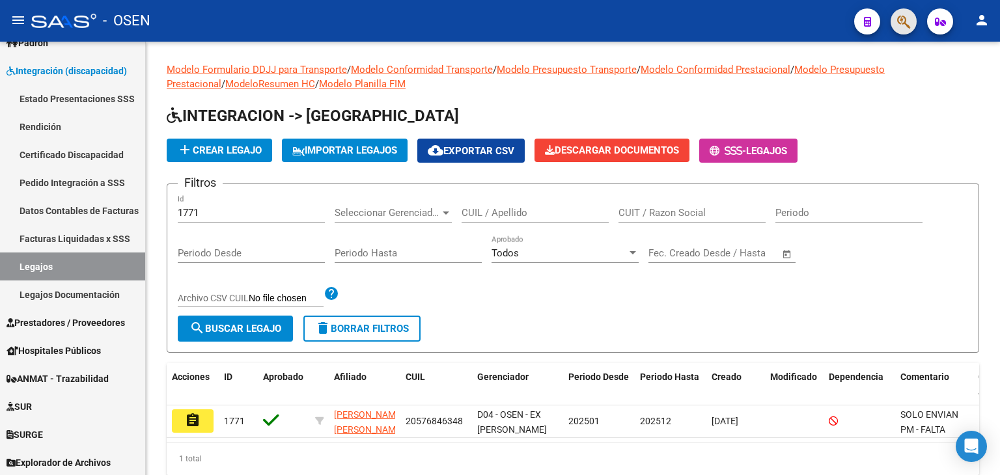
click at [896, 27] on button "button" at bounding box center [904, 21] width 26 height 26
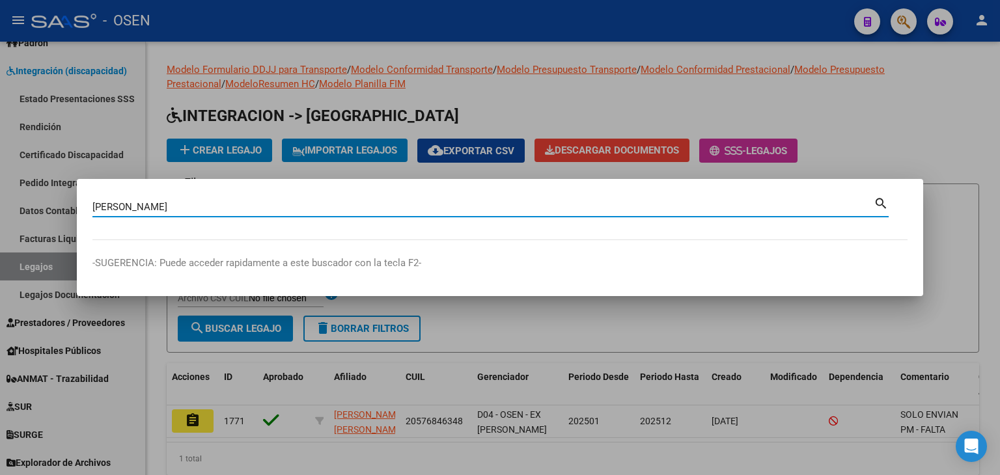
type input "[PERSON_NAME]"
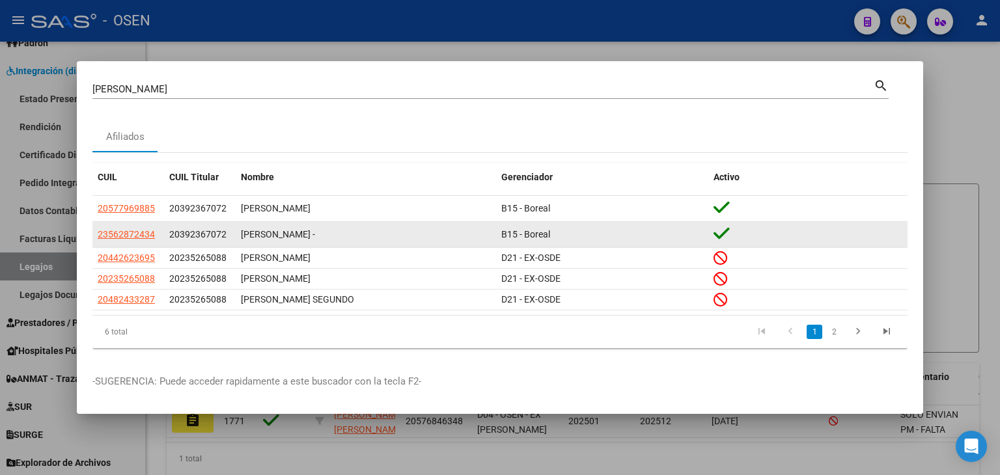
click at [399, 238] on div "[PERSON_NAME] -" at bounding box center [366, 234] width 250 height 15
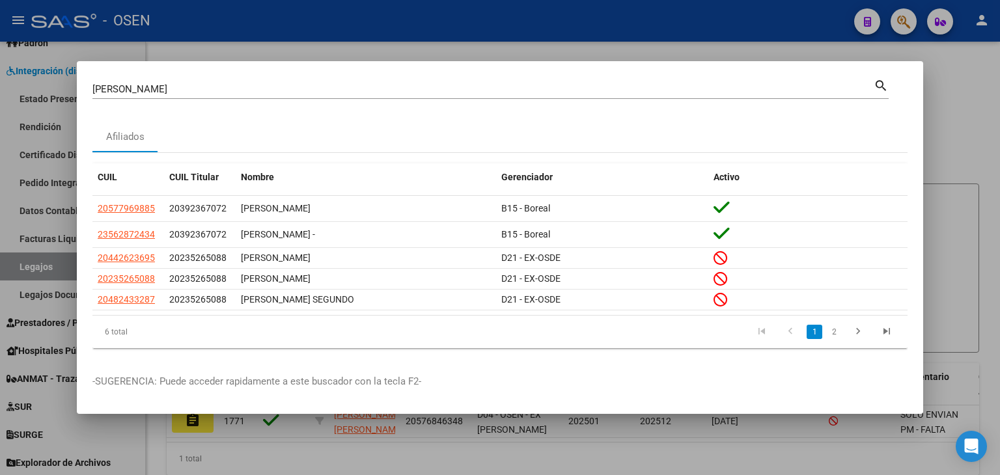
drag, startPoint x: 645, startPoint y: 40, endPoint x: 679, endPoint y: 3, distance: 50.3
click at [646, 41] on div at bounding box center [500, 237] width 1000 height 475
